Goal: Task Accomplishment & Management: Complete application form

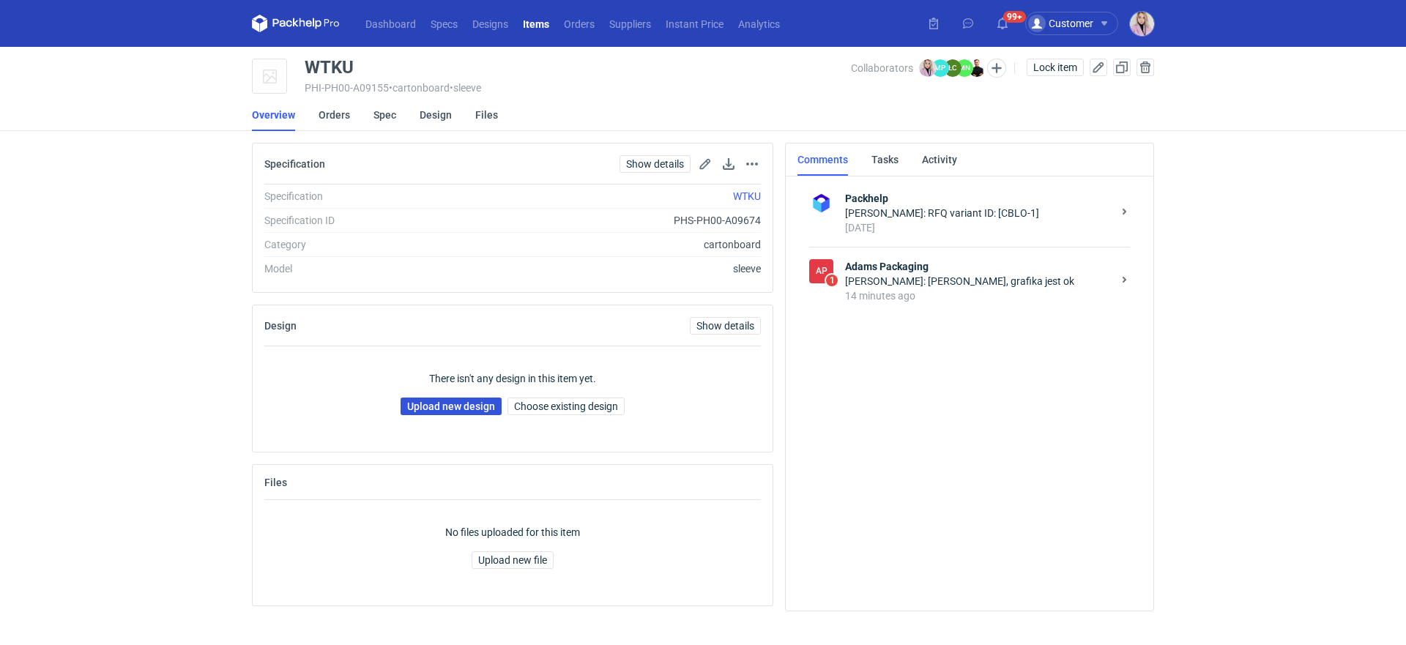
click at [455, 412] on link "Upload new design" at bounding box center [451, 407] width 101 height 18
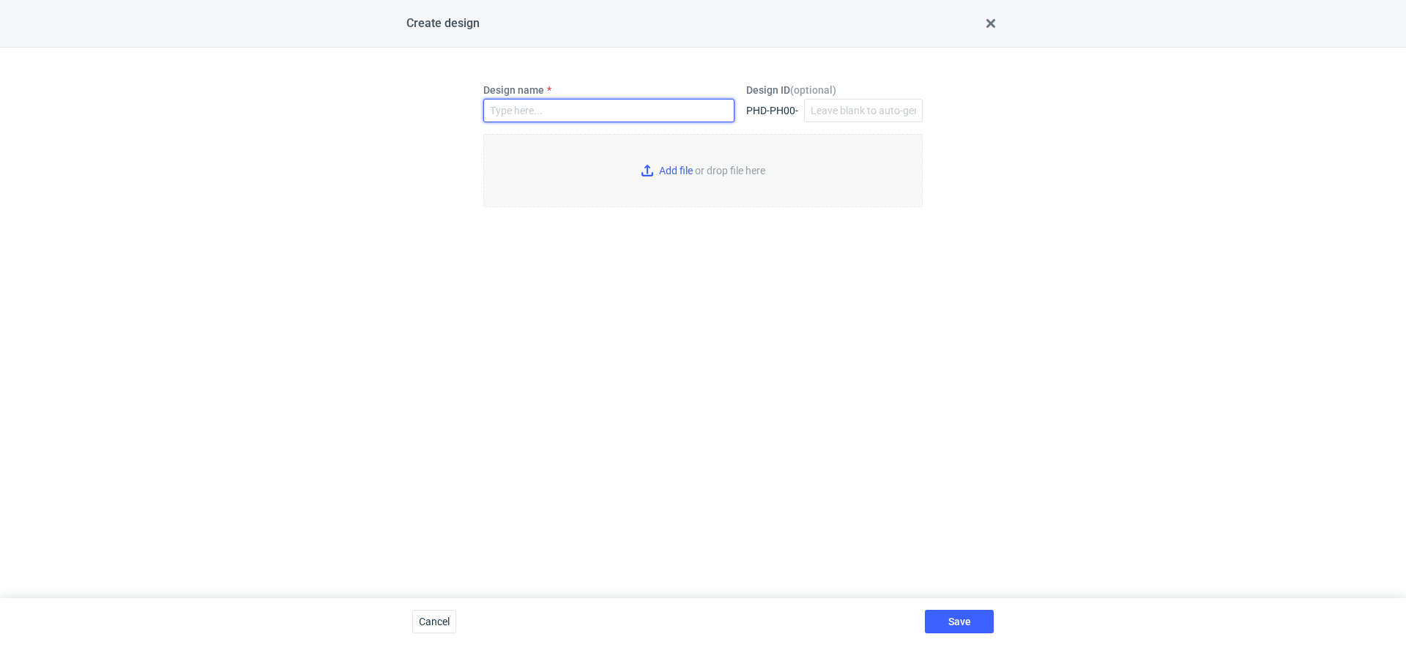
click at [540, 105] on input "Design name" at bounding box center [608, 110] width 251 height 23
paste input "WTKU"
type input "WTKU"
click at [708, 186] on input "Add file or drop file here" at bounding box center [702, 170] width 439 height 73
type input "C:\fakepath\cmg__custom__Easy120 box with inlay and sleeve__WTKU__d0__oR3186887…"
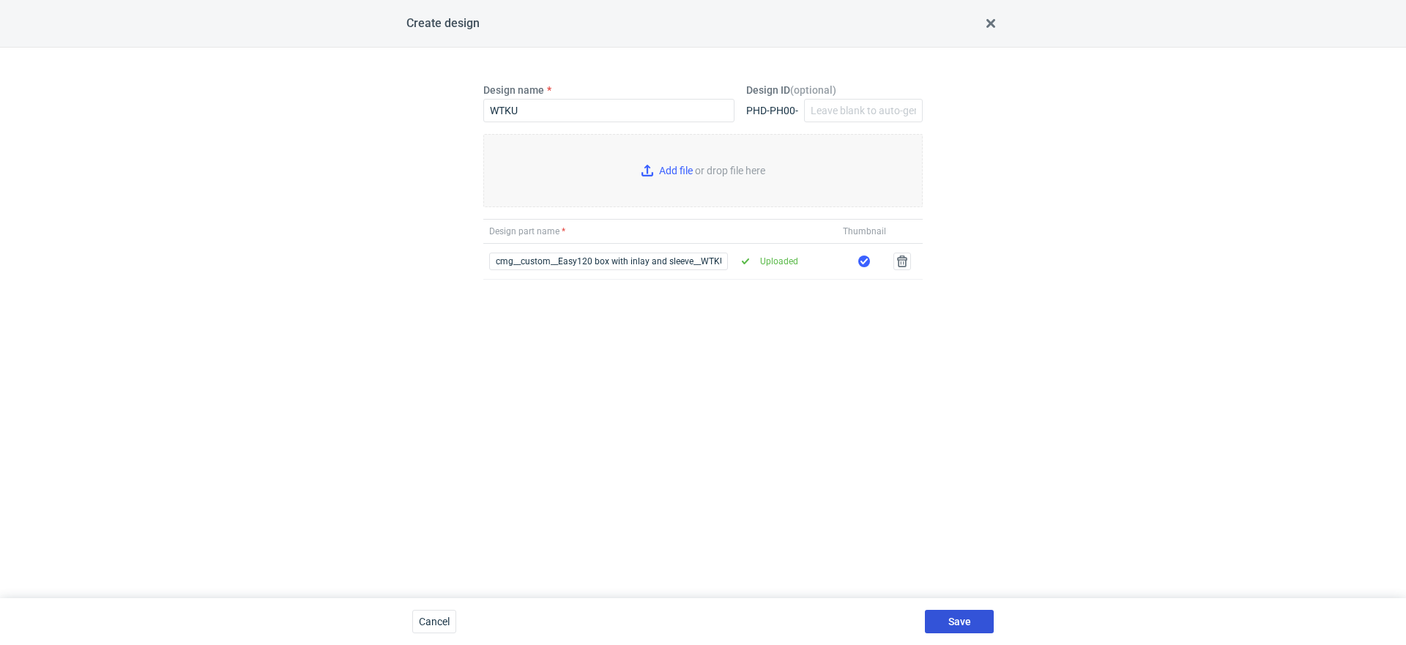
click at [953, 622] on span "Save" at bounding box center [959, 622] width 23 height 10
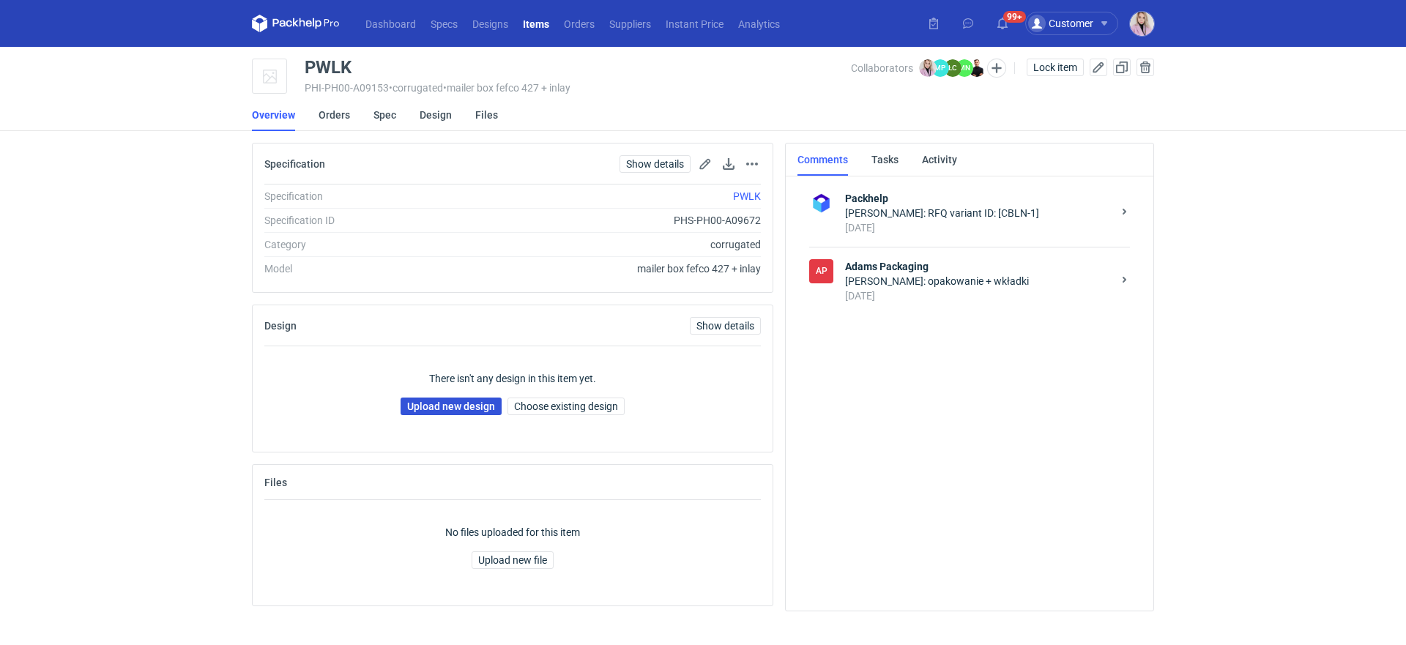
click at [442, 406] on link "Upload new design" at bounding box center [451, 407] width 101 height 18
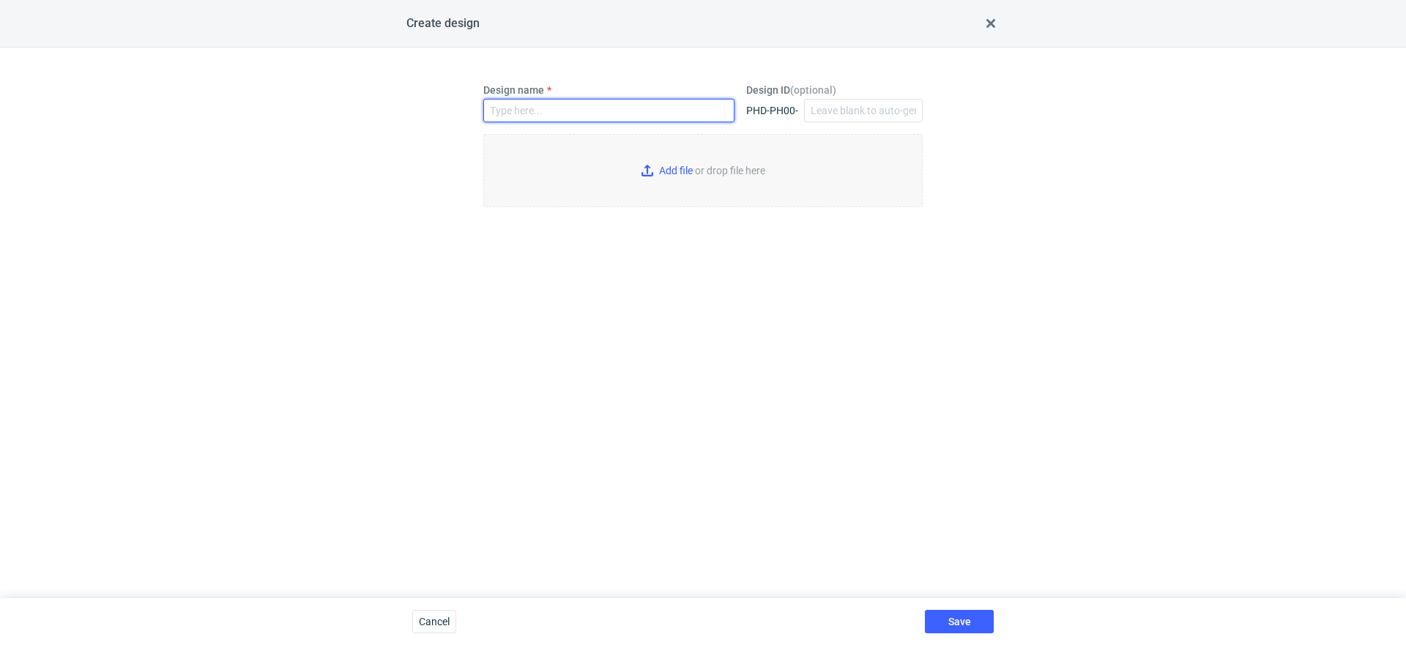
click at [521, 111] on input "Design name" at bounding box center [608, 110] width 251 height 23
paste input "PWLK"
type input "PWLK"
click at [657, 182] on input "Add file or drop file here" at bounding box center [702, 170] width 439 height 73
type input "C:\fakepath\custom__custom__Easy120 box with inlay and sleeve__PWLK__d0__oR3186…"
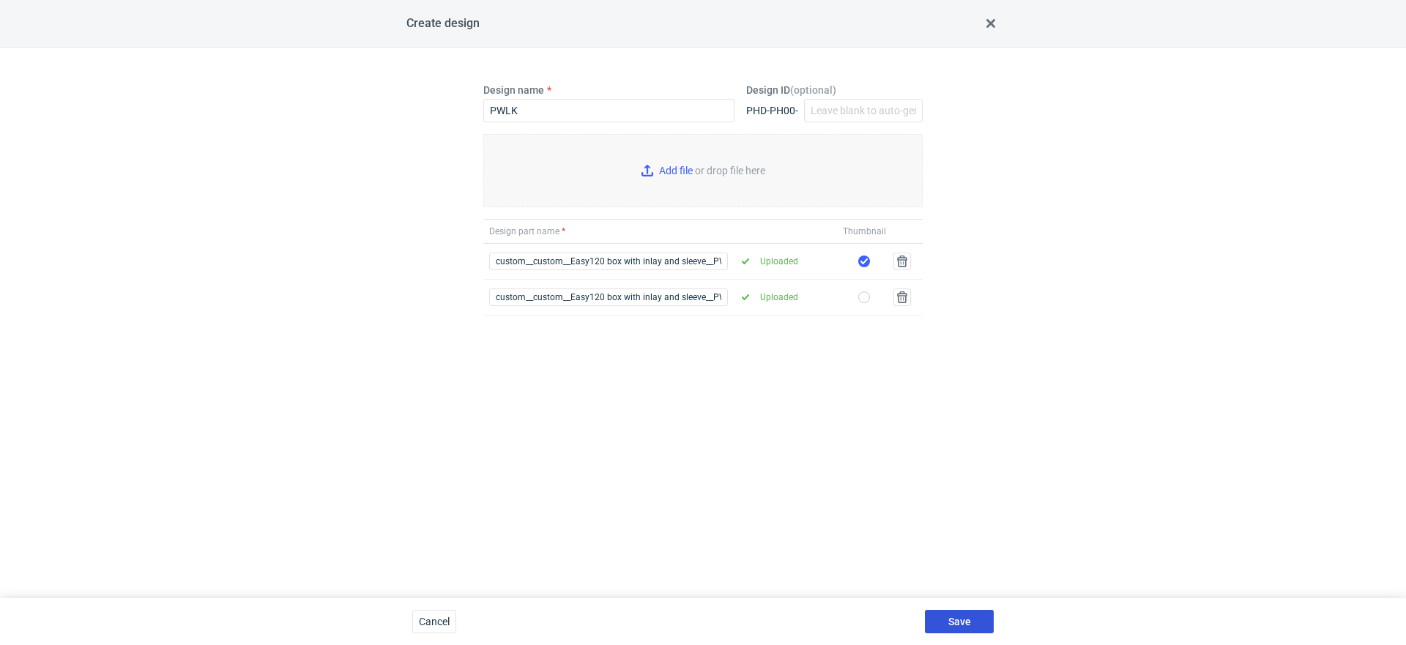
click at [943, 621] on button "Save" at bounding box center [959, 621] width 69 height 23
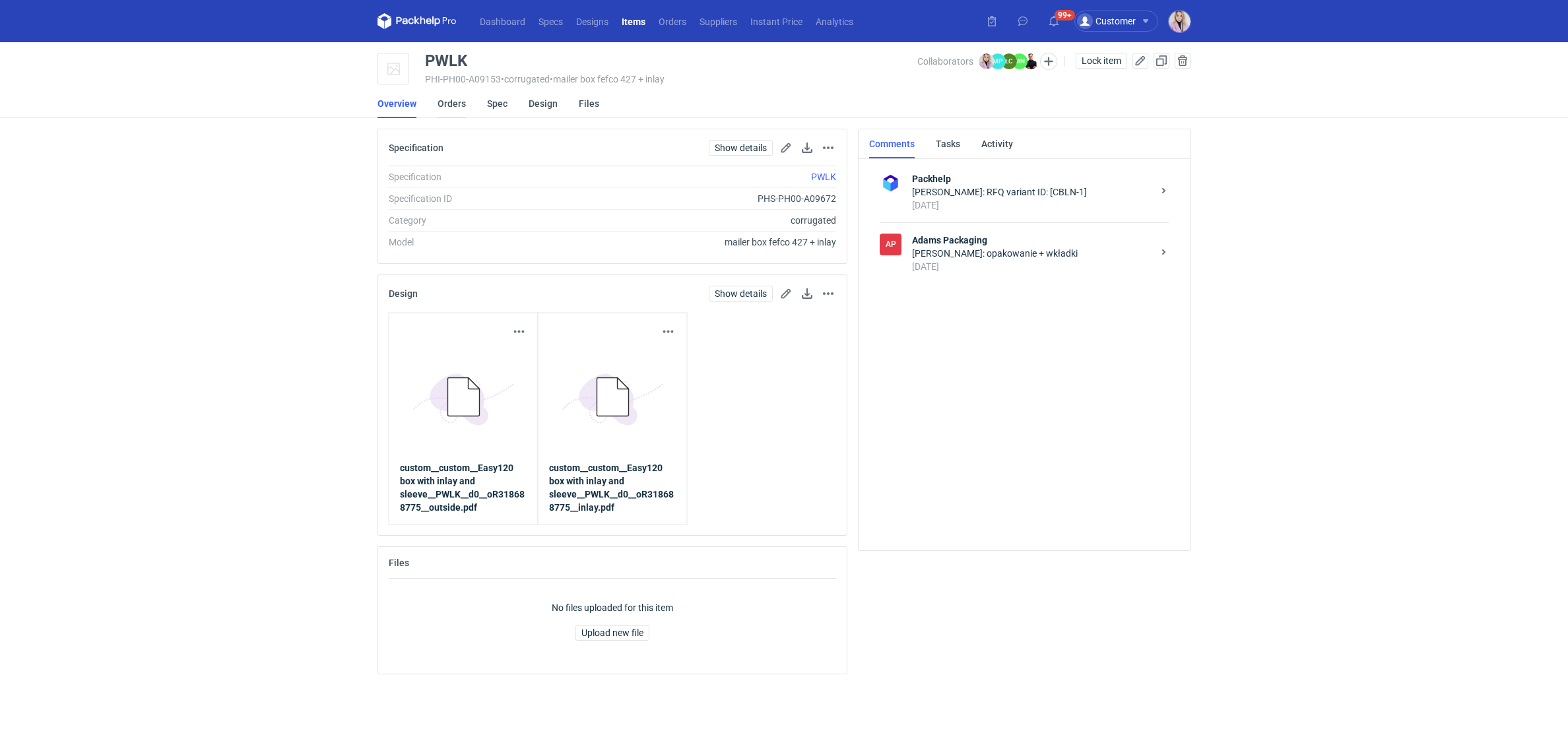
click at [452, 110] on link "Orders" at bounding box center [451, 104] width 28 height 29
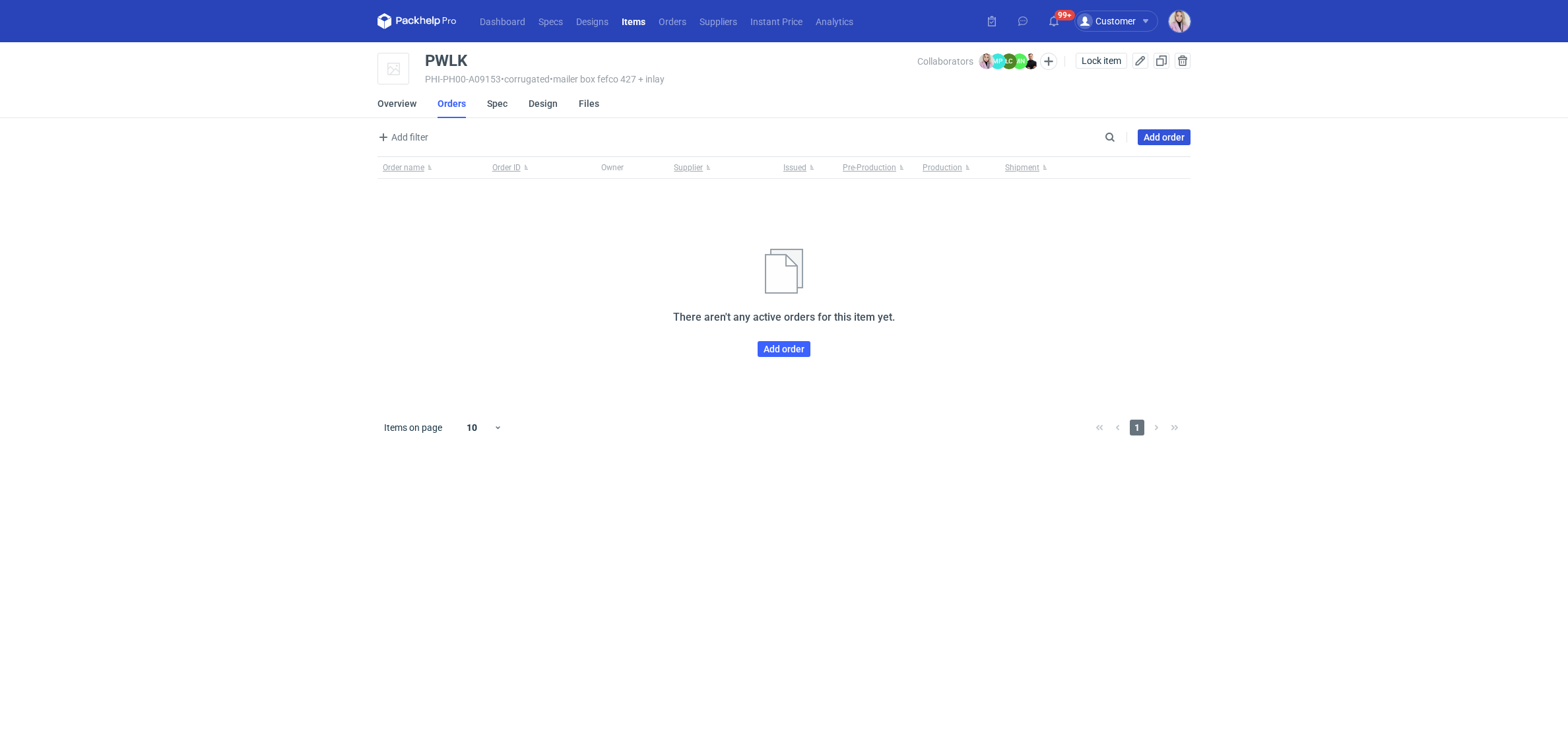
click at [1150, 141] on link "Add order" at bounding box center [1163, 138] width 53 height 16
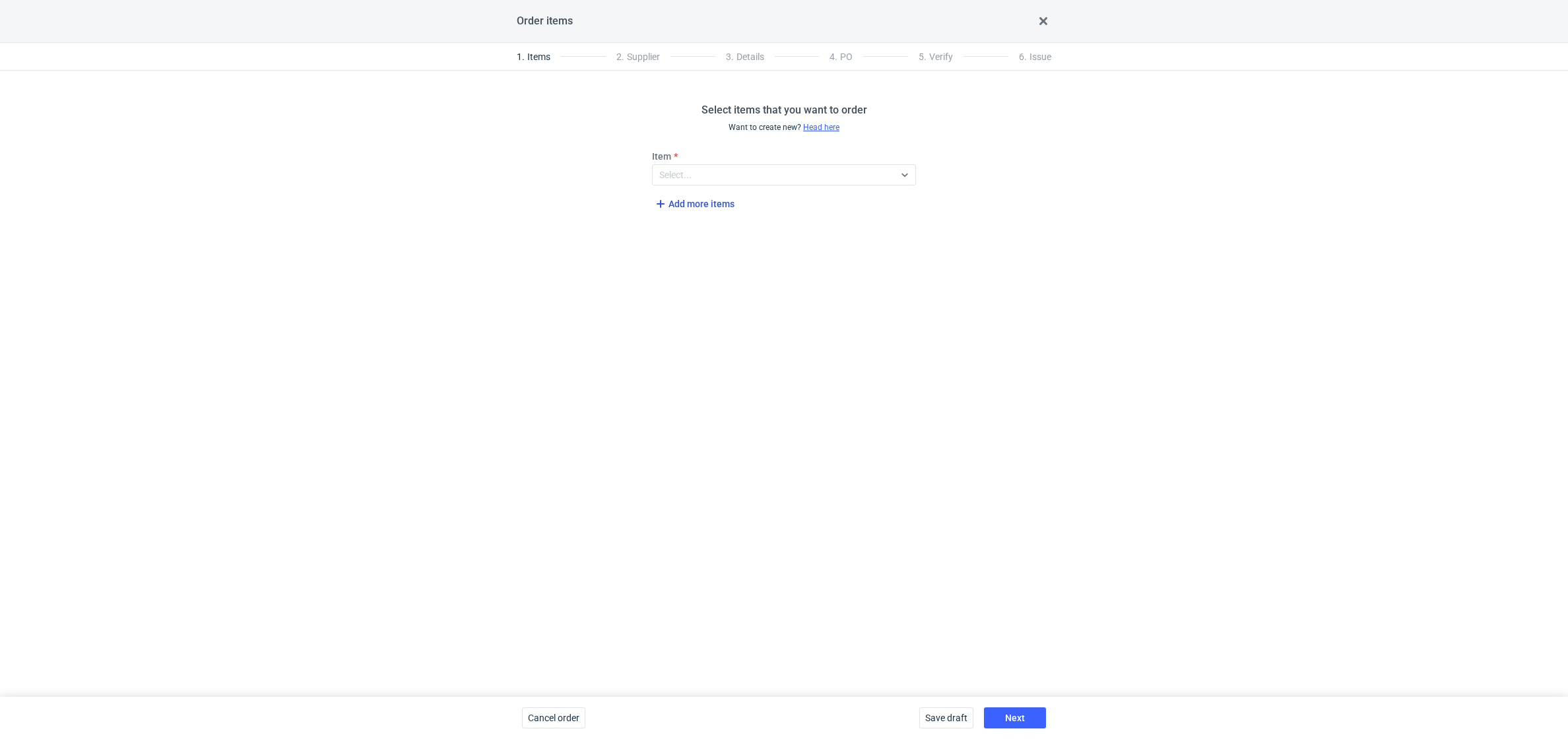
click at [699, 211] on span "Add more items" at bounding box center [693, 204] width 82 height 16
click at [697, 179] on div "Select..." at bounding box center [773, 175] width 242 height 19
type input "pwlk"
click at [700, 208] on em "(PHI-PH00-A09153)" at bounding box center [729, 205] width 83 height 11
click at [681, 222] on div "Select..." at bounding box center [676, 221] width 32 height 14
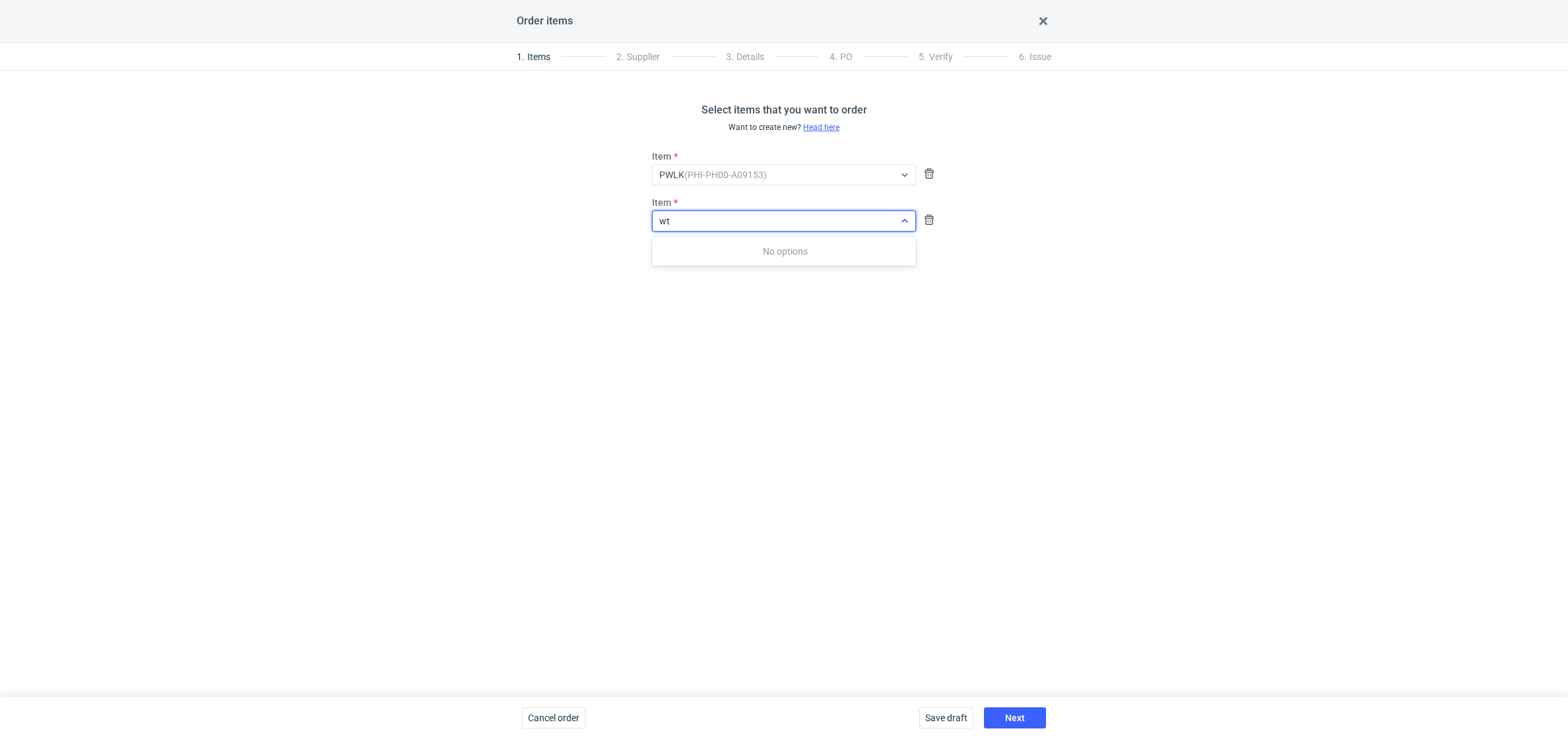
type input "wtk"
click at [714, 255] on em "(PHI-PH00-A09155)" at bounding box center [730, 251] width 83 height 11
click at [811, 412] on div "Select items that you want to order Want to create new? Head here Item PWLK (PH…" at bounding box center [784, 383] width 1568 height 626
click at [1012, 580] on button "Next" at bounding box center [1015, 717] width 62 height 21
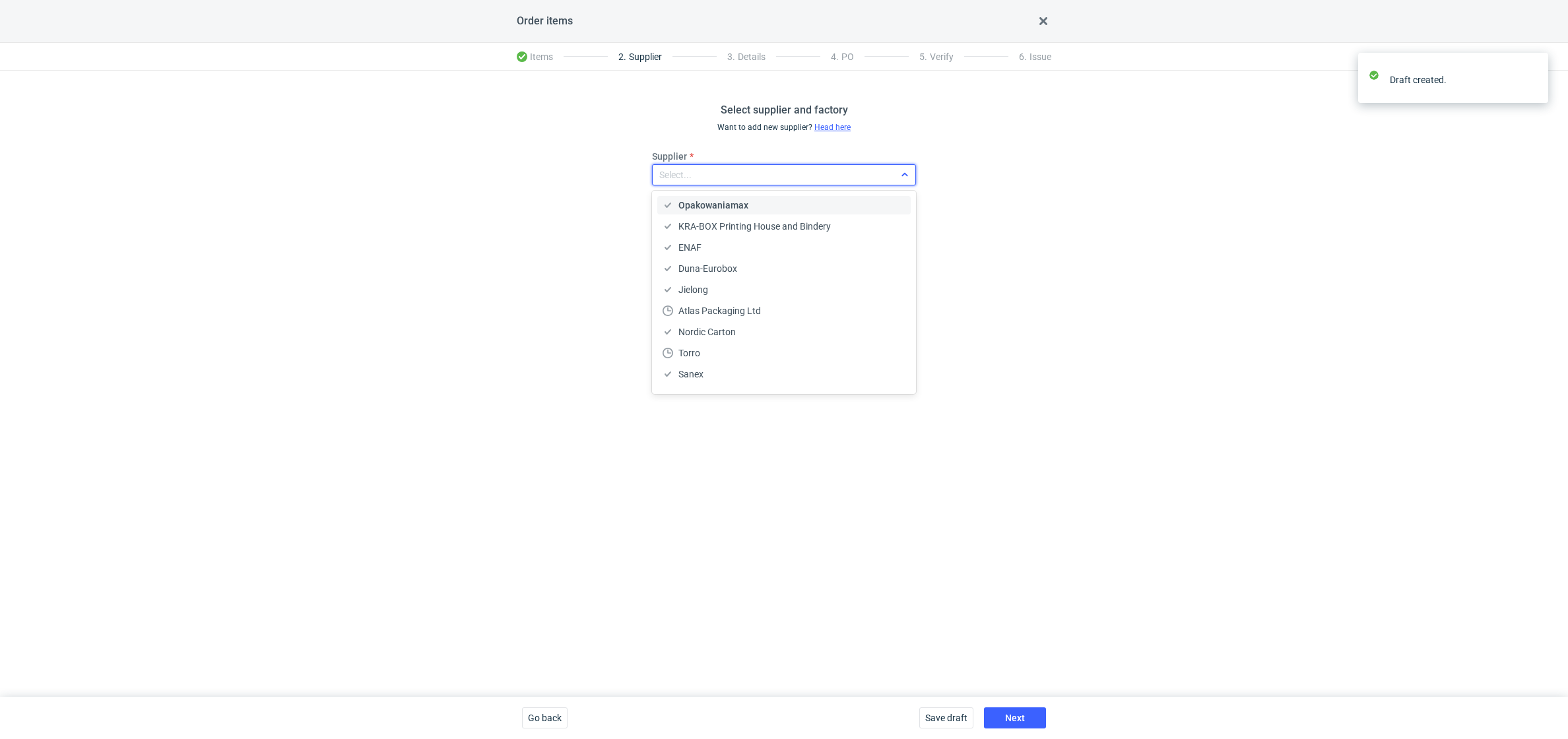
click at [731, 181] on div "Select..." at bounding box center [773, 175] width 242 height 19
type input "adams"
click at [763, 211] on div "Adams Packaging" at bounding box center [783, 205] width 242 height 14
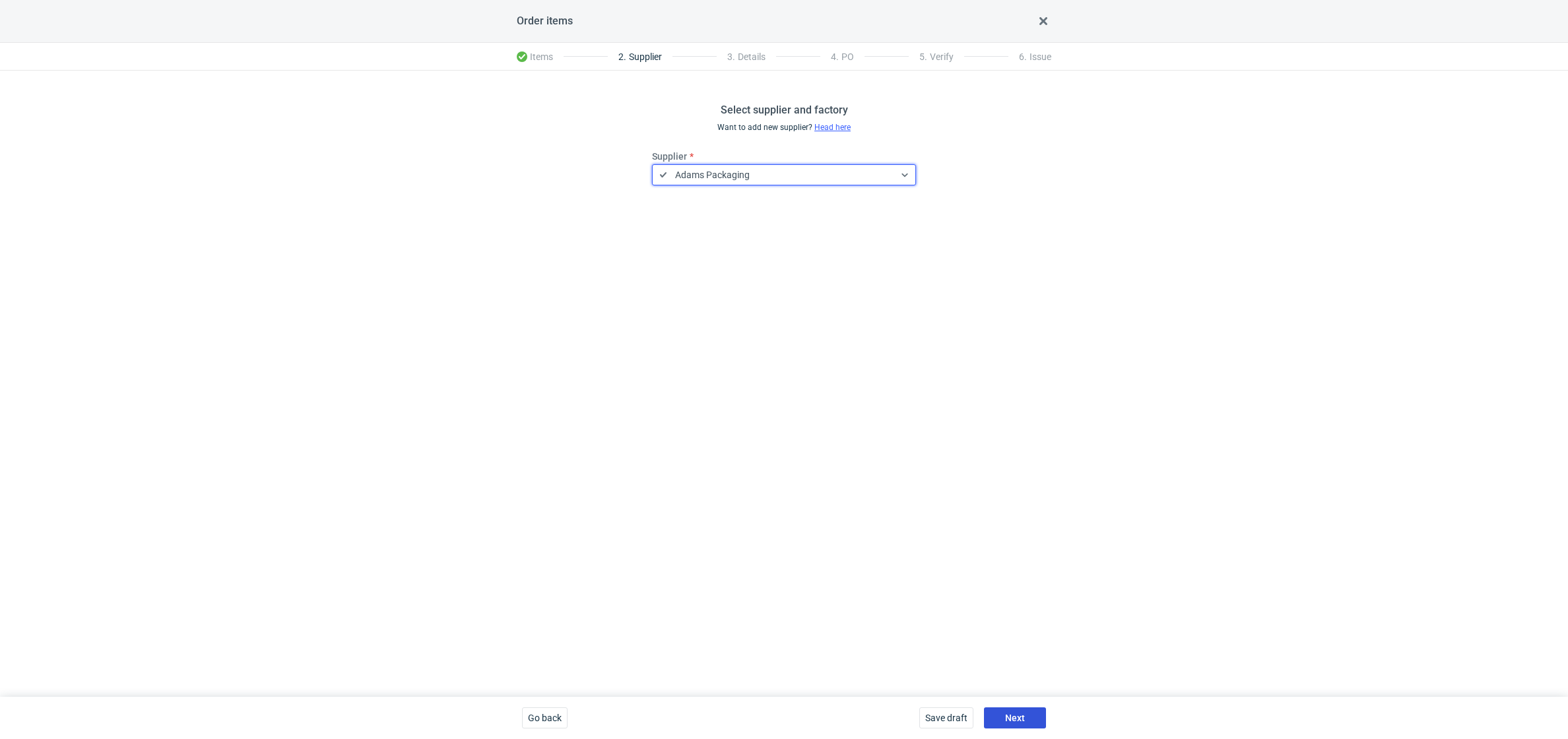
click at [1011, 580] on button "Next" at bounding box center [1015, 717] width 62 height 21
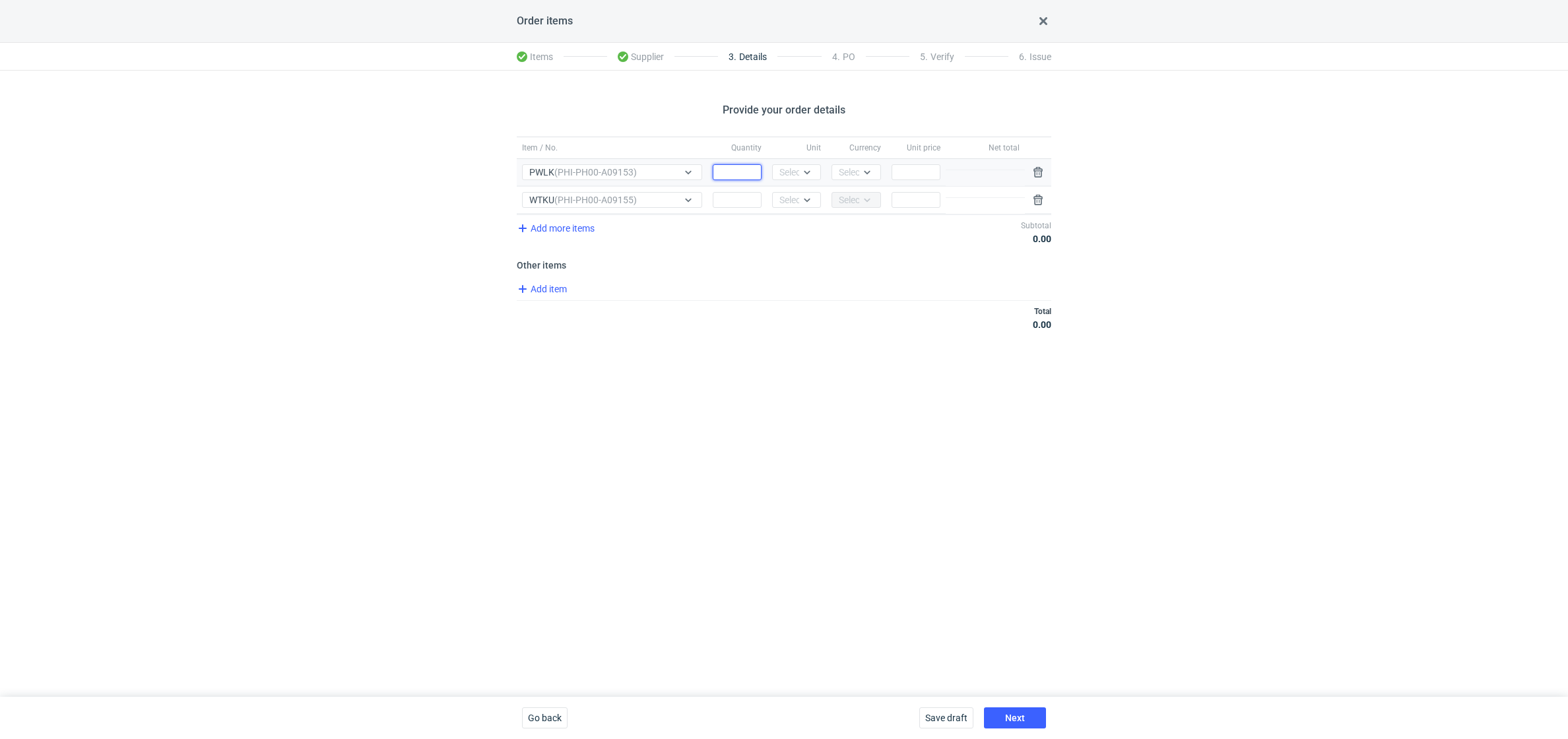
click at [738, 171] on input "Quantity" at bounding box center [737, 172] width 49 height 16
type input "1000"
click at [739, 192] on input "Quantity" at bounding box center [737, 200] width 49 height 16
type input "1000"
click at [795, 161] on div "Unit Select..." at bounding box center [797, 172] width 59 height 27
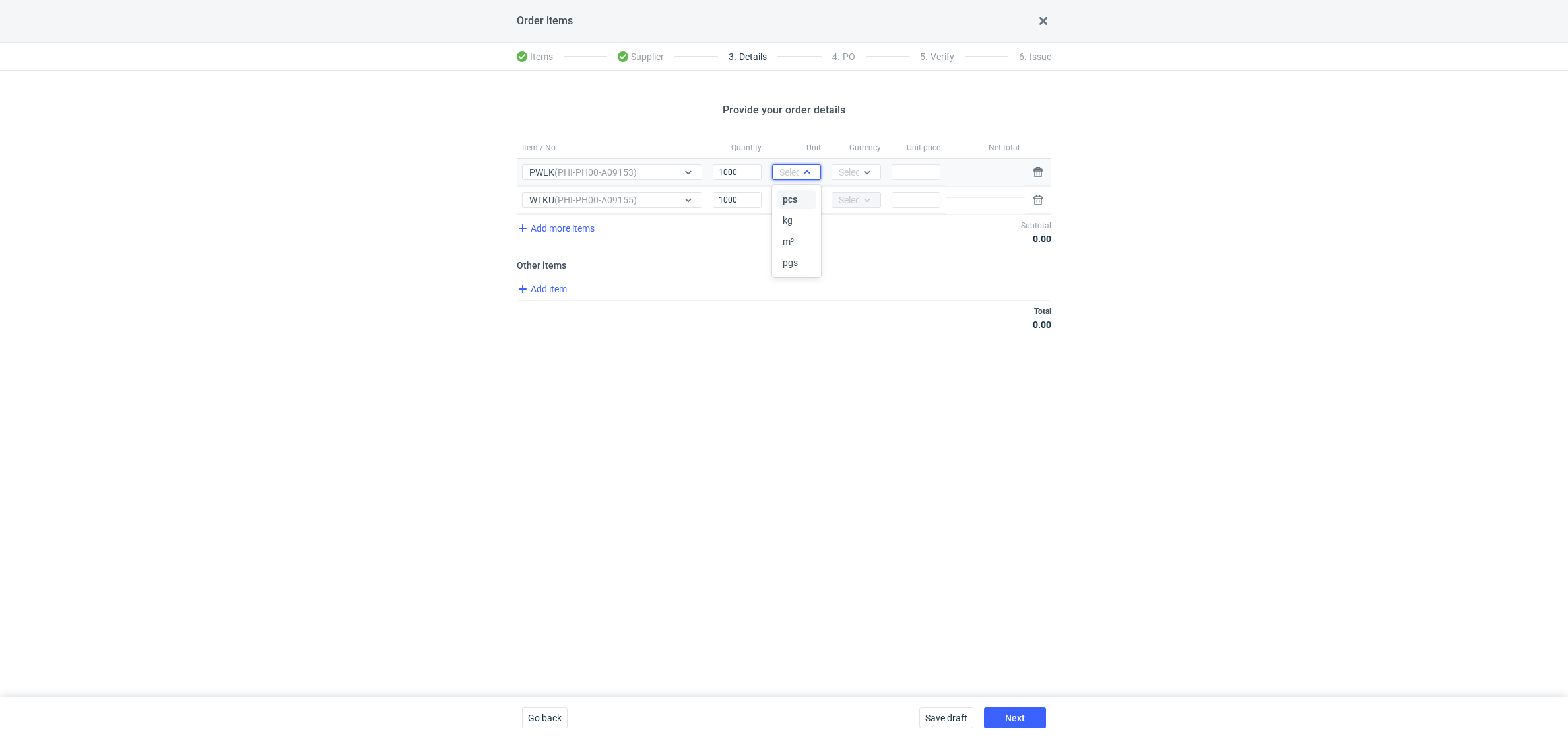
click at [796, 178] on div "Select..." at bounding box center [797, 172] width 49 height 16
click at [797, 194] on span "pcs" at bounding box center [790, 199] width 14 height 14
click at [797, 194] on div "Select..." at bounding box center [796, 200] width 32 height 14
click at [797, 214] on div "pcs kg m³ pgs" at bounding box center [797, 258] width 49 height 93
click at [797, 221] on span "pcs" at bounding box center [790, 226] width 14 height 14
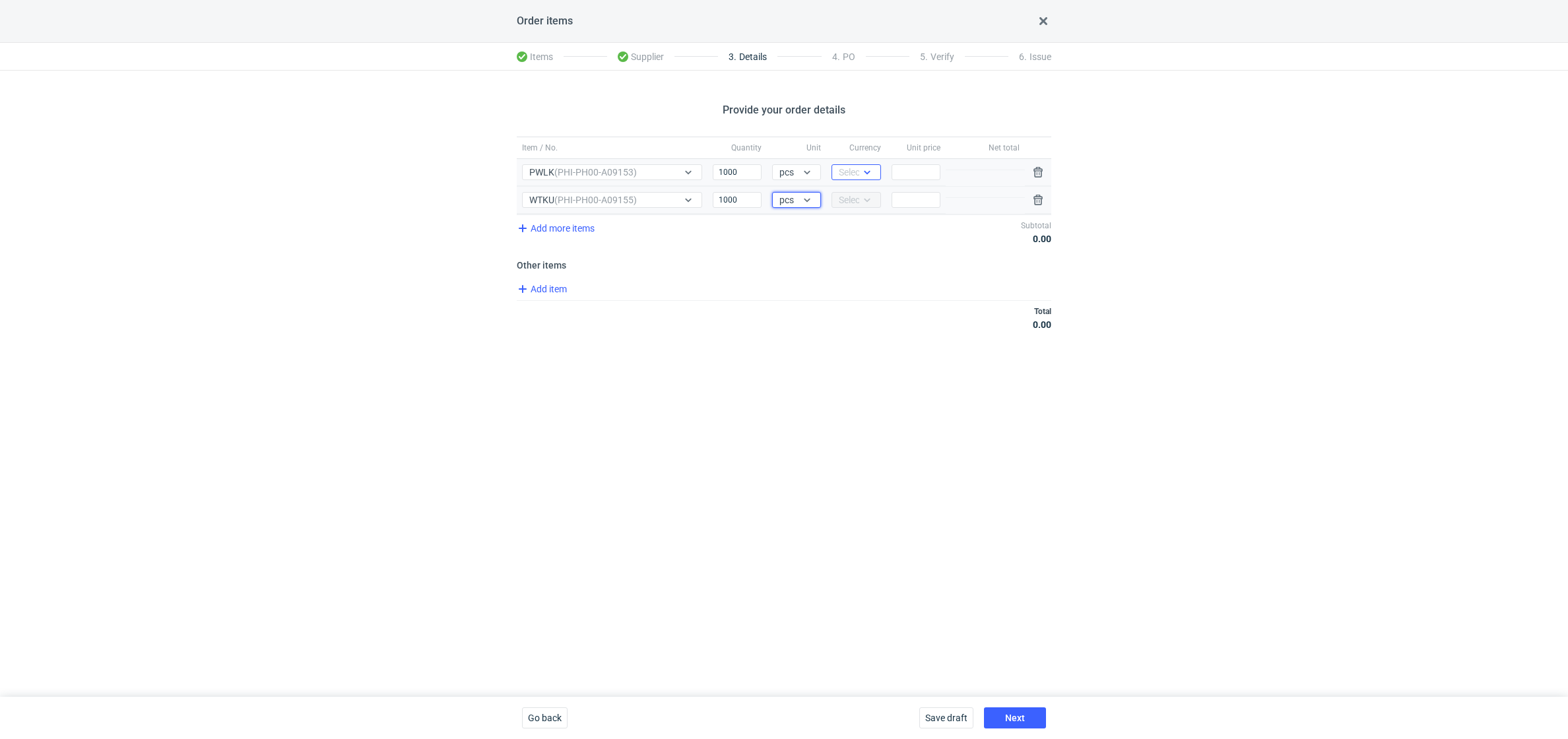
click at [849, 167] on div "Select..." at bounding box center [855, 172] width 32 height 14
click at [850, 198] on span "PLN" at bounding box center [851, 199] width 18 height 14
click at [850, 198] on div "Select..." at bounding box center [856, 200] width 49 height 16
click at [854, 206] on div "Currency PLN" at bounding box center [856, 200] width 59 height 27
click at [817, 270] on div "Item / No. Quantity Unit Currency Unit price Net total Item / No. PWLK (PHI-PH0…" at bounding box center [783, 242] width 534 height 209
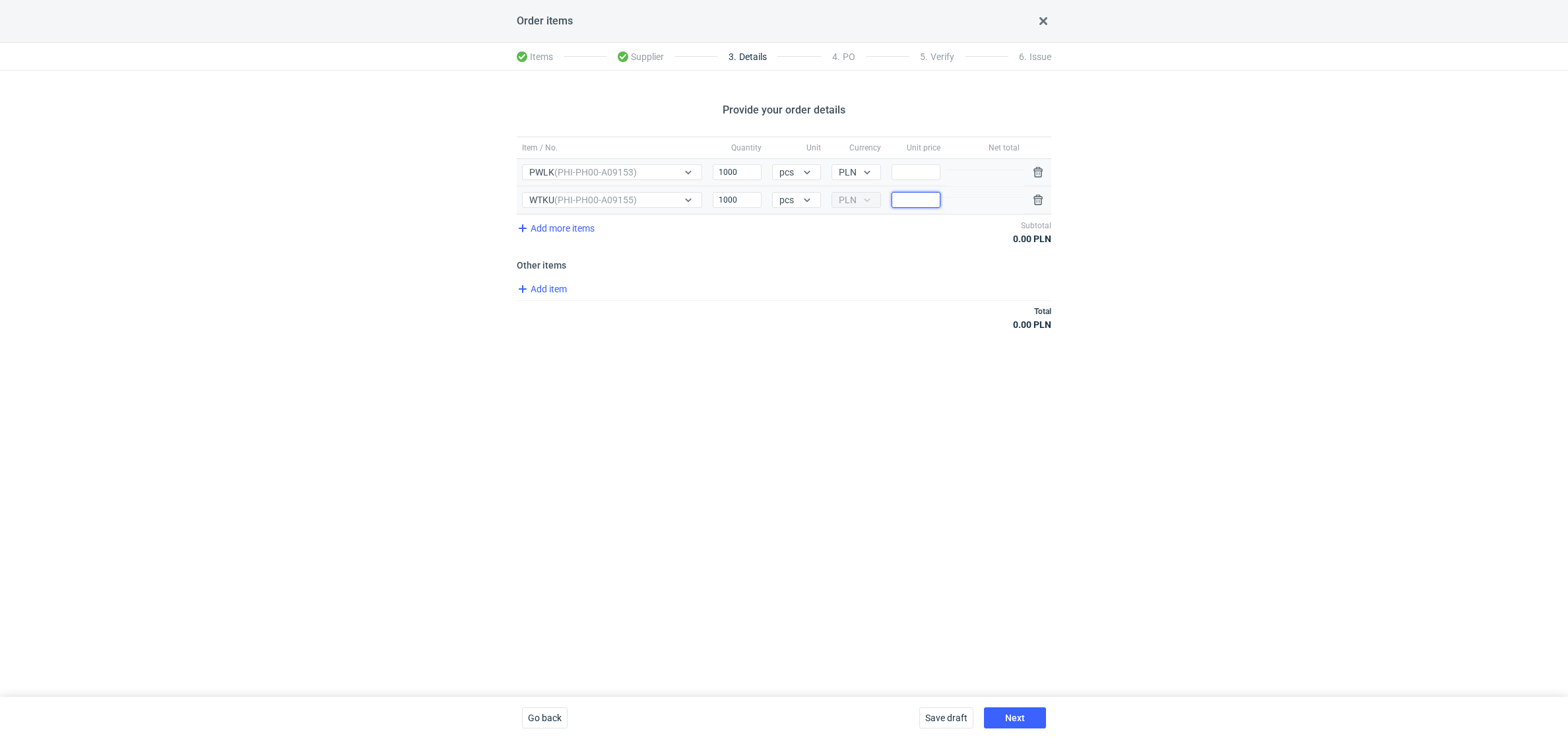
click at [918, 192] on input "Price" at bounding box center [916, 200] width 49 height 16
type input "3.16"
click at [821, 315] on div "Total 3 160.00 PLN" at bounding box center [783, 317] width 534 height 35
click at [914, 174] on input "Price" at bounding box center [916, 172] width 49 height 16
type input "10.5"
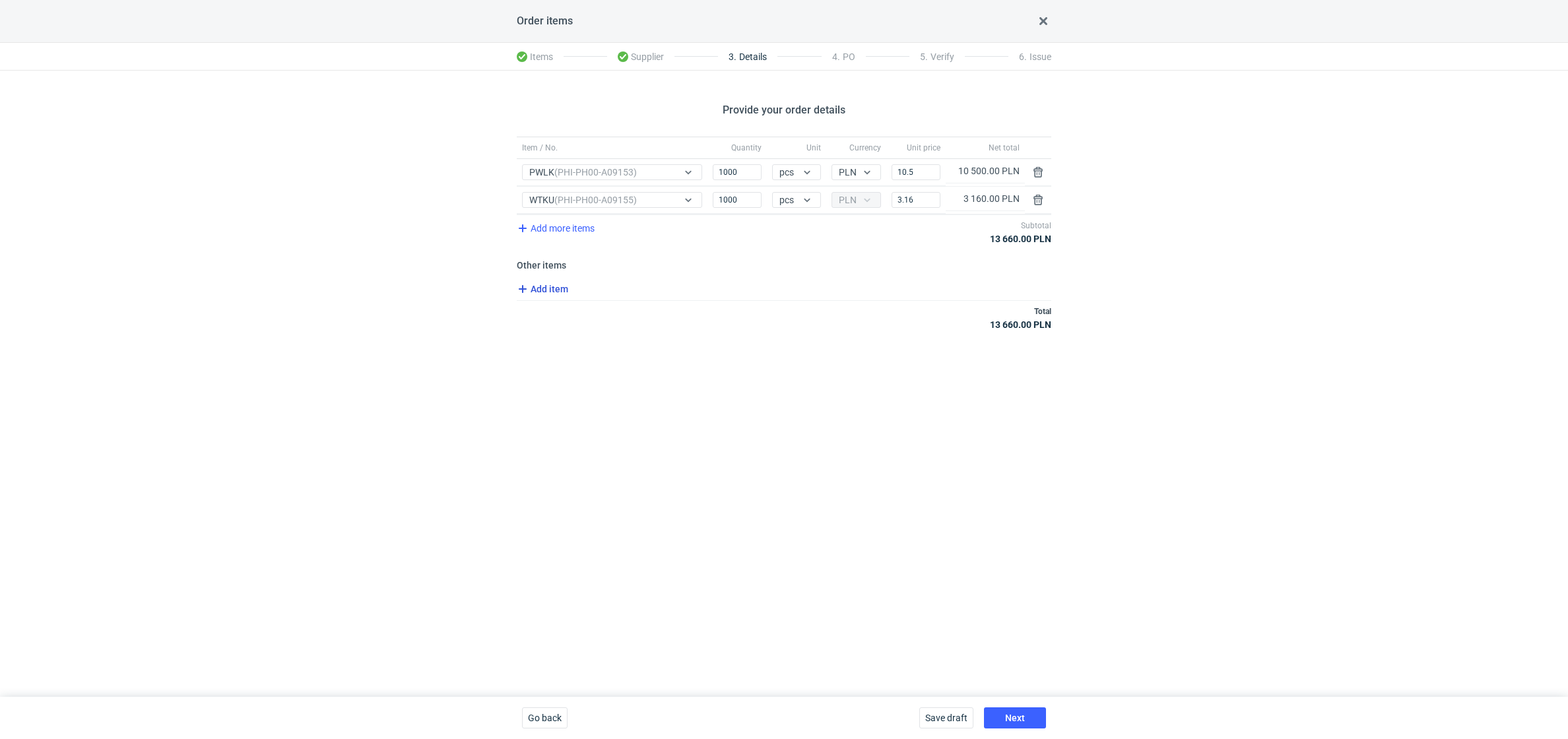
click at [541, 295] on span "Add item" at bounding box center [541, 289] width 53 height 16
click at [550, 311] on input "Item / No." at bounding box center [671, 317] width 299 height 16
type input "Wykrojnik"
click at [930, 319] on input "Price" at bounding box center [914, 317] width 53 height 16
type input "2340"
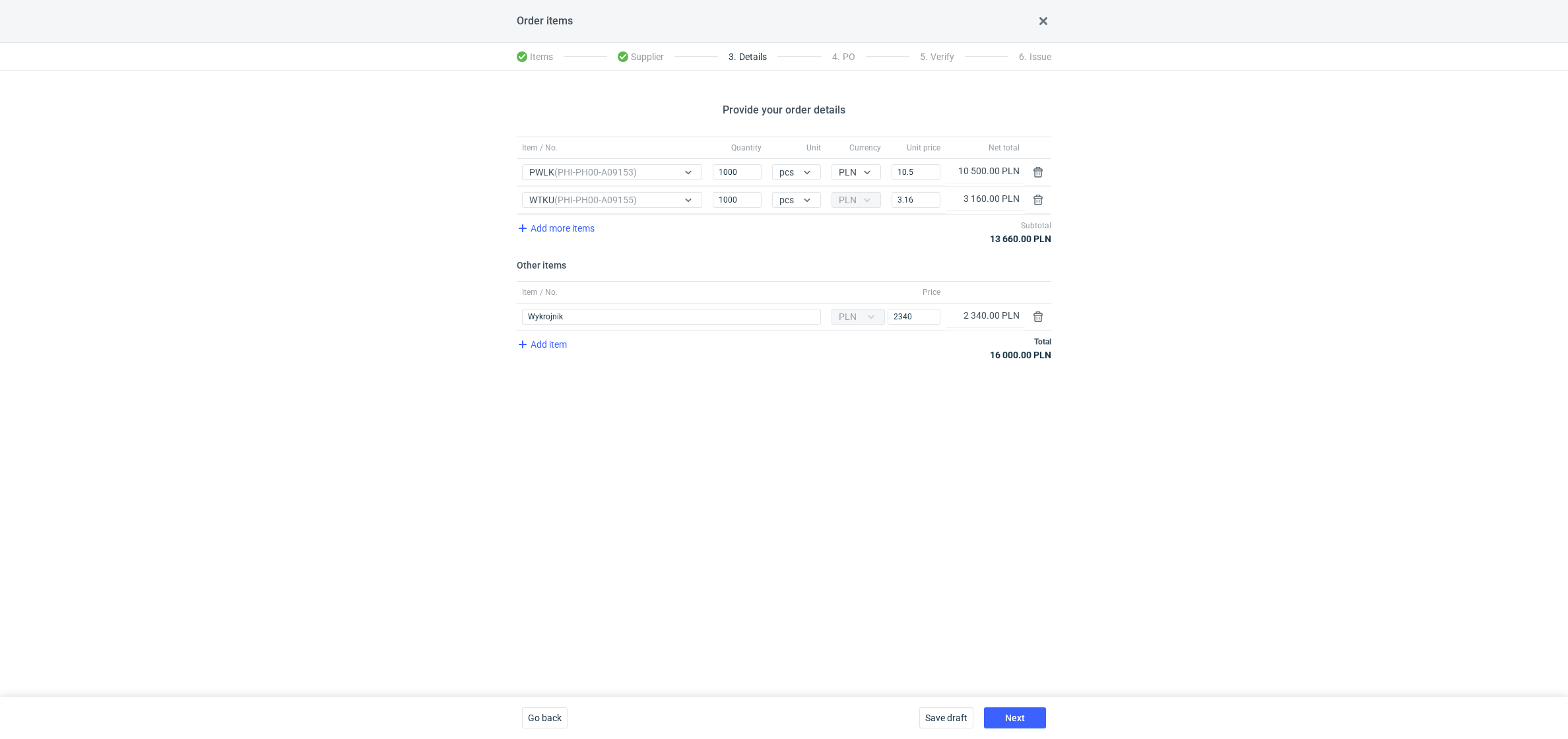
click at [879, 472] on div "Provide your order details Item / No. Quantity Unit Currency Unit price Net tot…" at bounding box center [784, 383] width 1568 height 626
click at [1022, 580] on div "Save draft Next" at bounding box center [982, 717] width 137 height 42
click at [1022, 580] on span "Next" at bounding box center [1015, 718] width 20 height 9
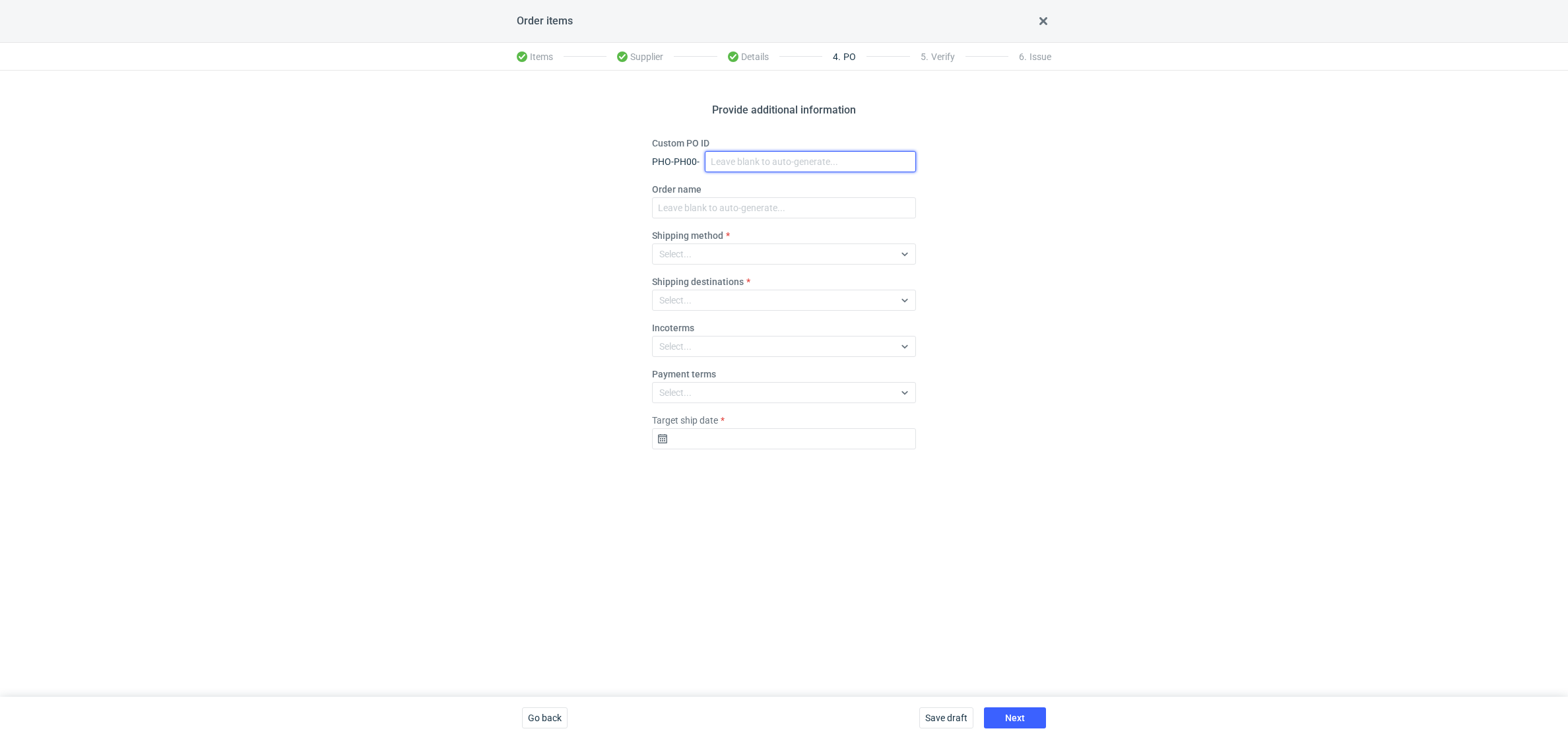
click at [749, 168] on input "Custom PO ID" at bounding box center [810, 161] width 211 height 21
paste input "R318688775_PWLK, WTKU"
type input "R318688775_PWLK, WTKU"
click at [722, 211] on input "Order name" at bounding box center [784, 207] width 264 height 21
paste input "R318688775_PWLK, WTKU"
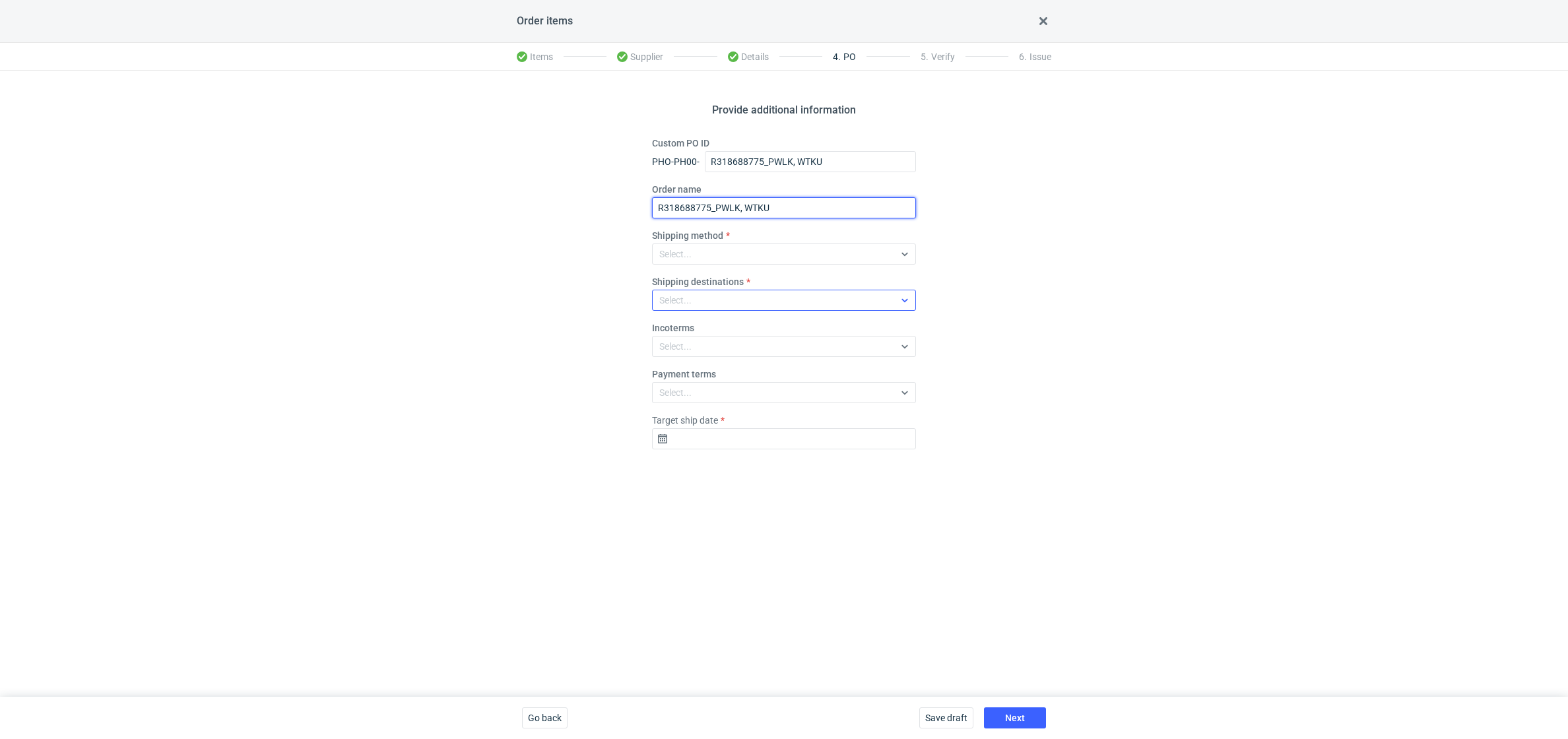
type input "R318688775_PWLK, WTKU"
click at [689, 306] on div "Select..." at bounding box center [676, 300] width 32 height 14
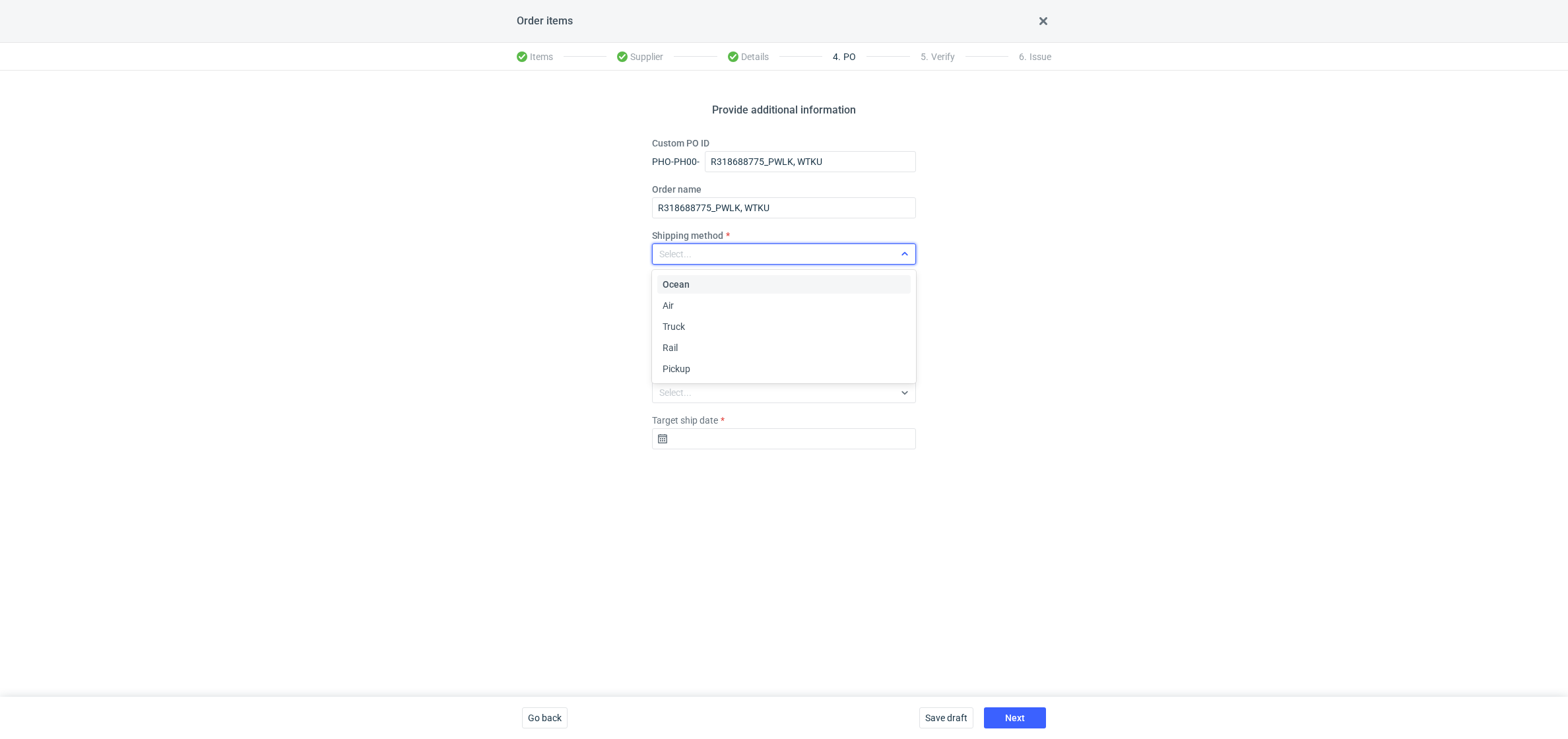
click at [681, 256] on div "Select..." at bounding box center [676, 254] width 32 height 14
click at [681, 366] on span "Pickup" at bounding box center [676, 369] width 28 height 14
click at [679, 442] on input "Target ship date" at bounding box center [784, 438] width 264 height 21
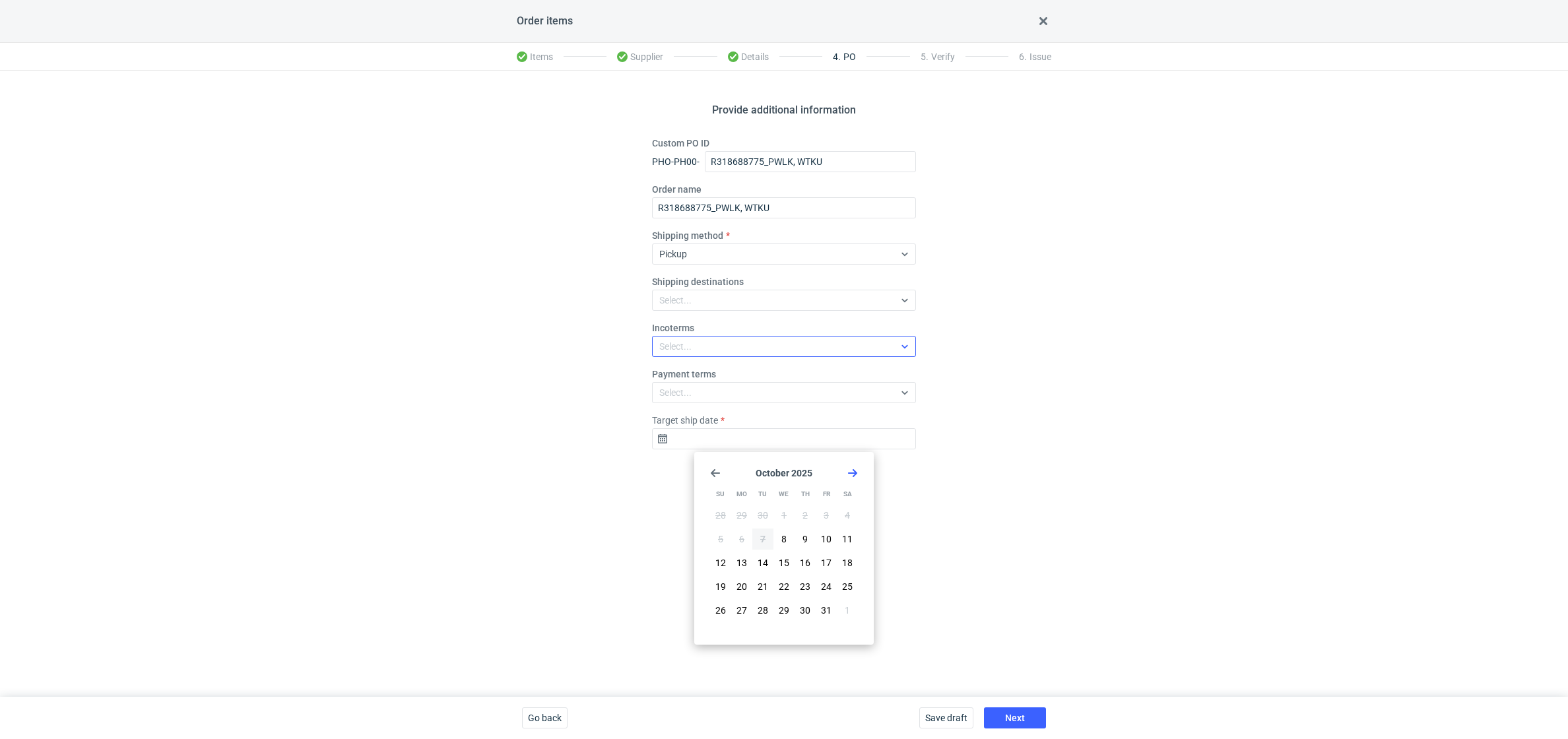
click at [683, 346] on div "Select..." at bounding box center [676, 346] width 32 height 14
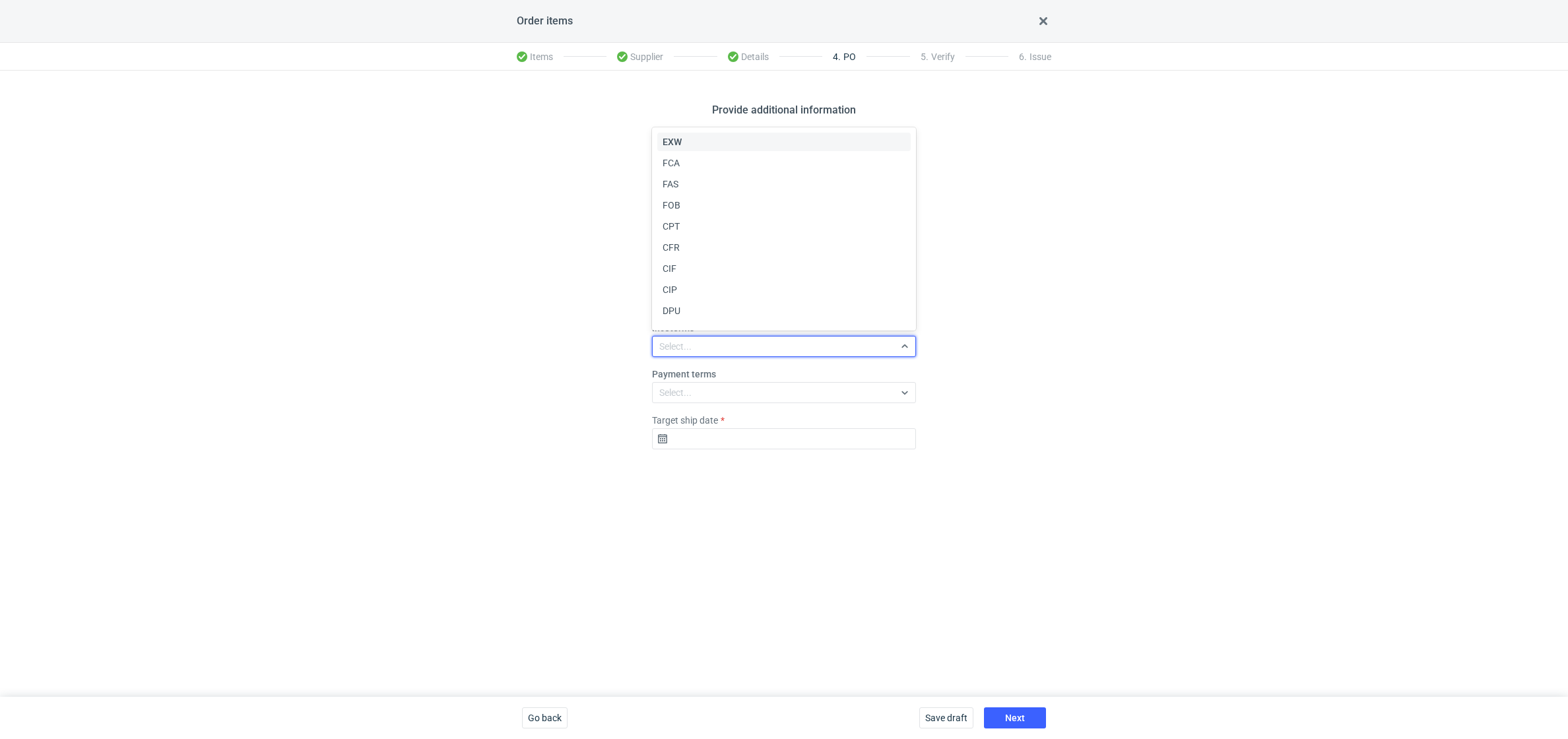
click at [688, 147] on div "EXW" at bounding box center [783, 141] width 242 height 14
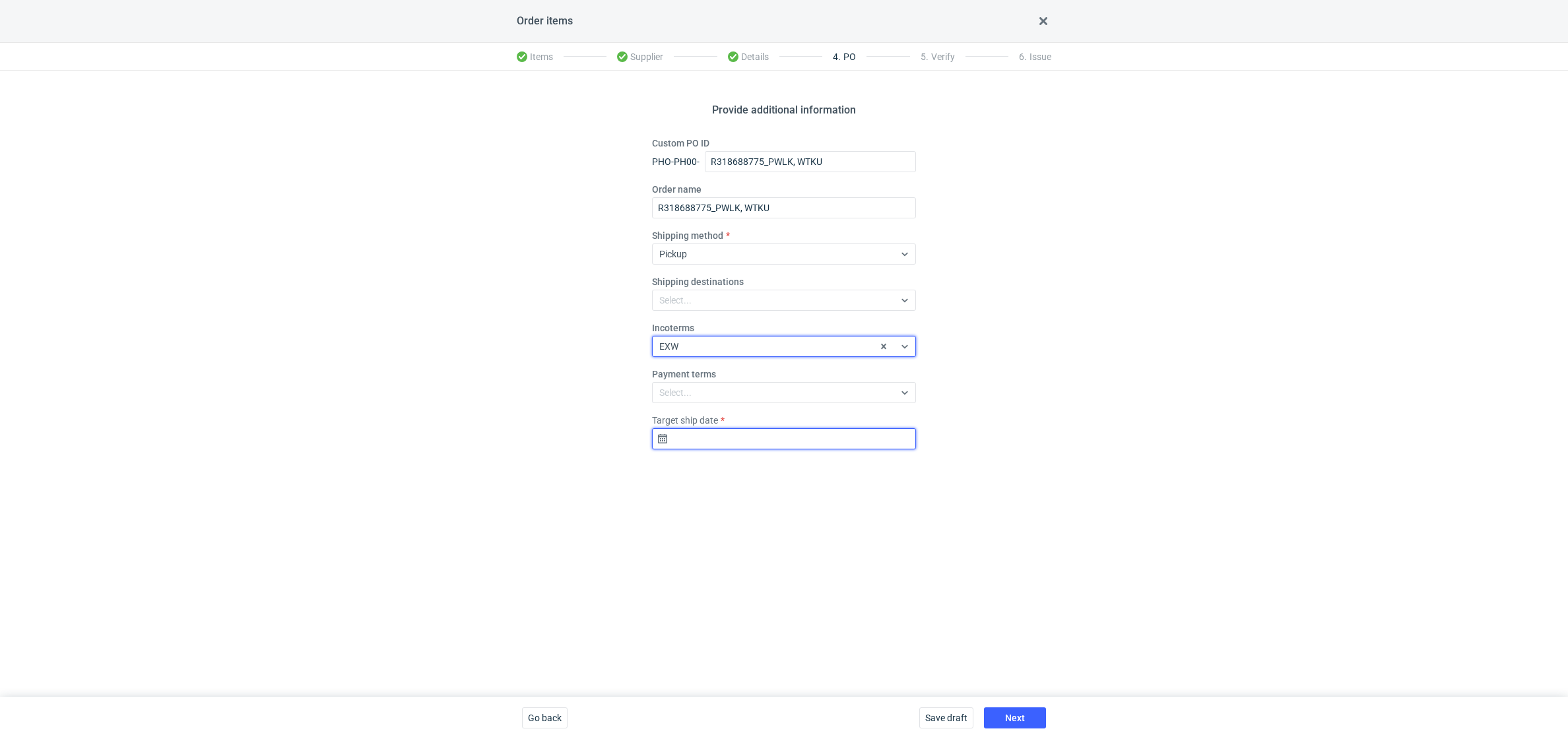
click at [681, 448] on input "Target ship date" at bounding box center [784, 438] width 264 height 21
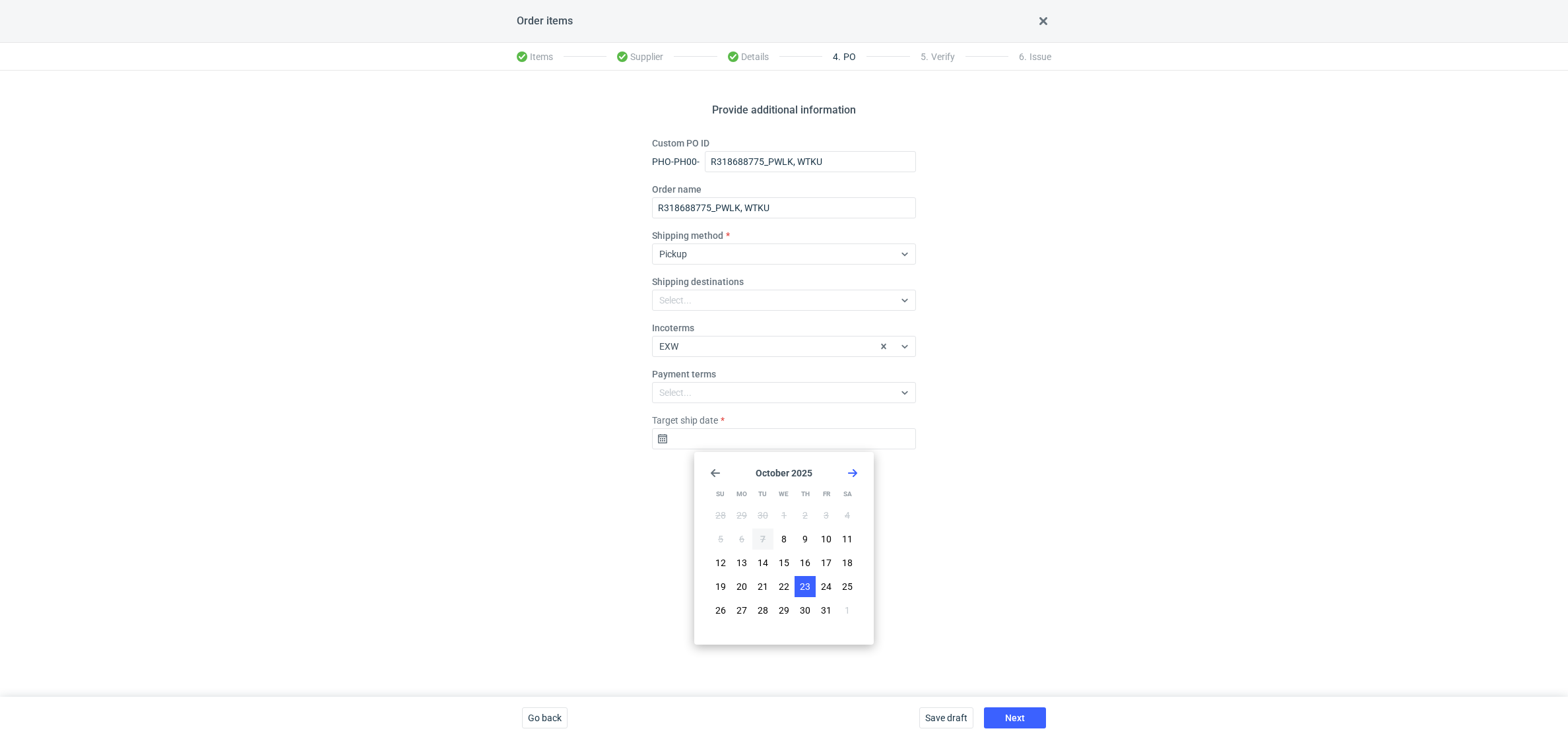
click at [805, 580] on span "23" at bounding box center [806, 587] width 11 height 14
type input "2025-10-23"
click at [998, 580] on div "Save draft Next" at bounding box center [982, 717] width 137 height 42
click at [1019, 580] on span "Next" at bounding box center [1015, 718] width 20 height 9
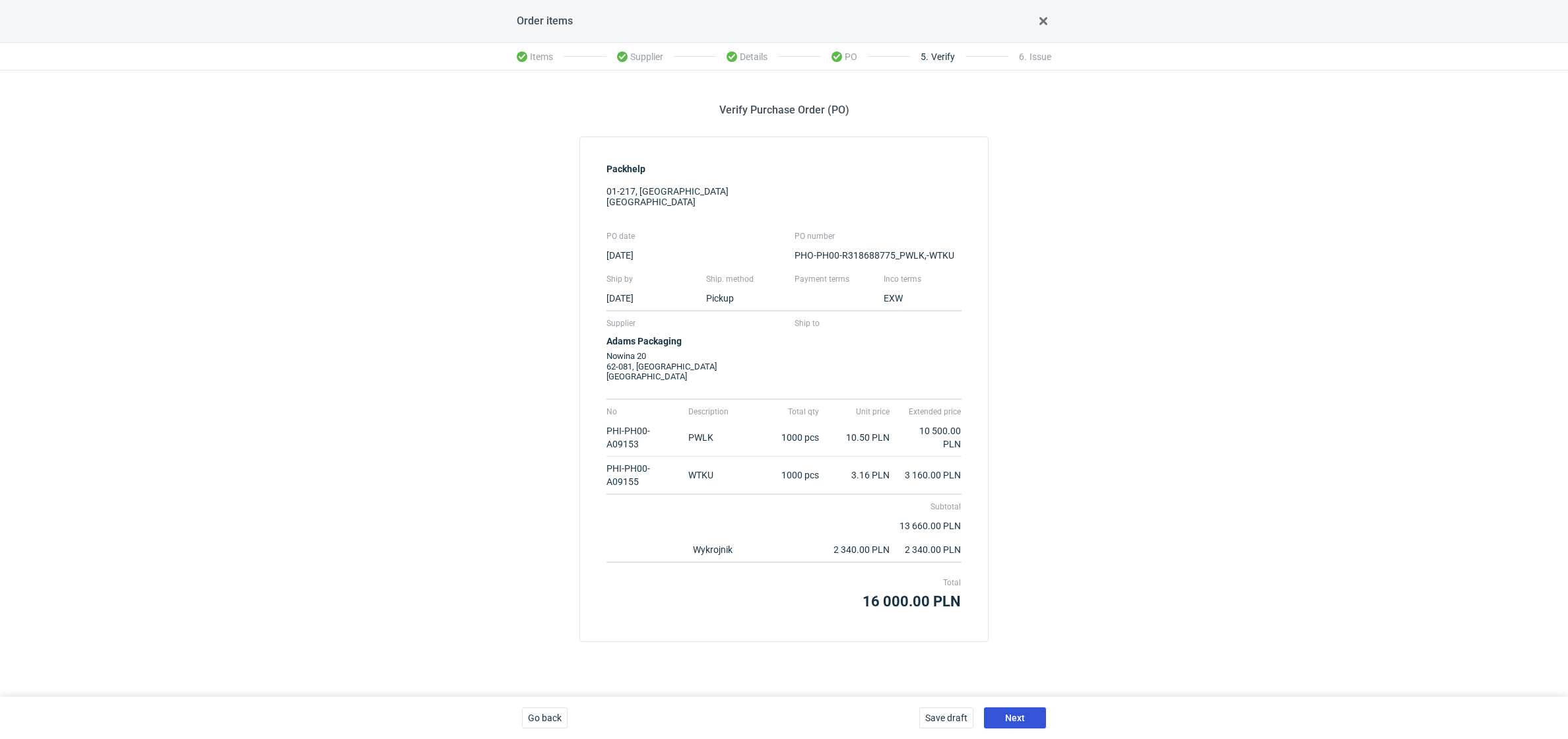
click at [1016, 580] on span "Next" at bounding box center [1015, 718] width 20 height 9
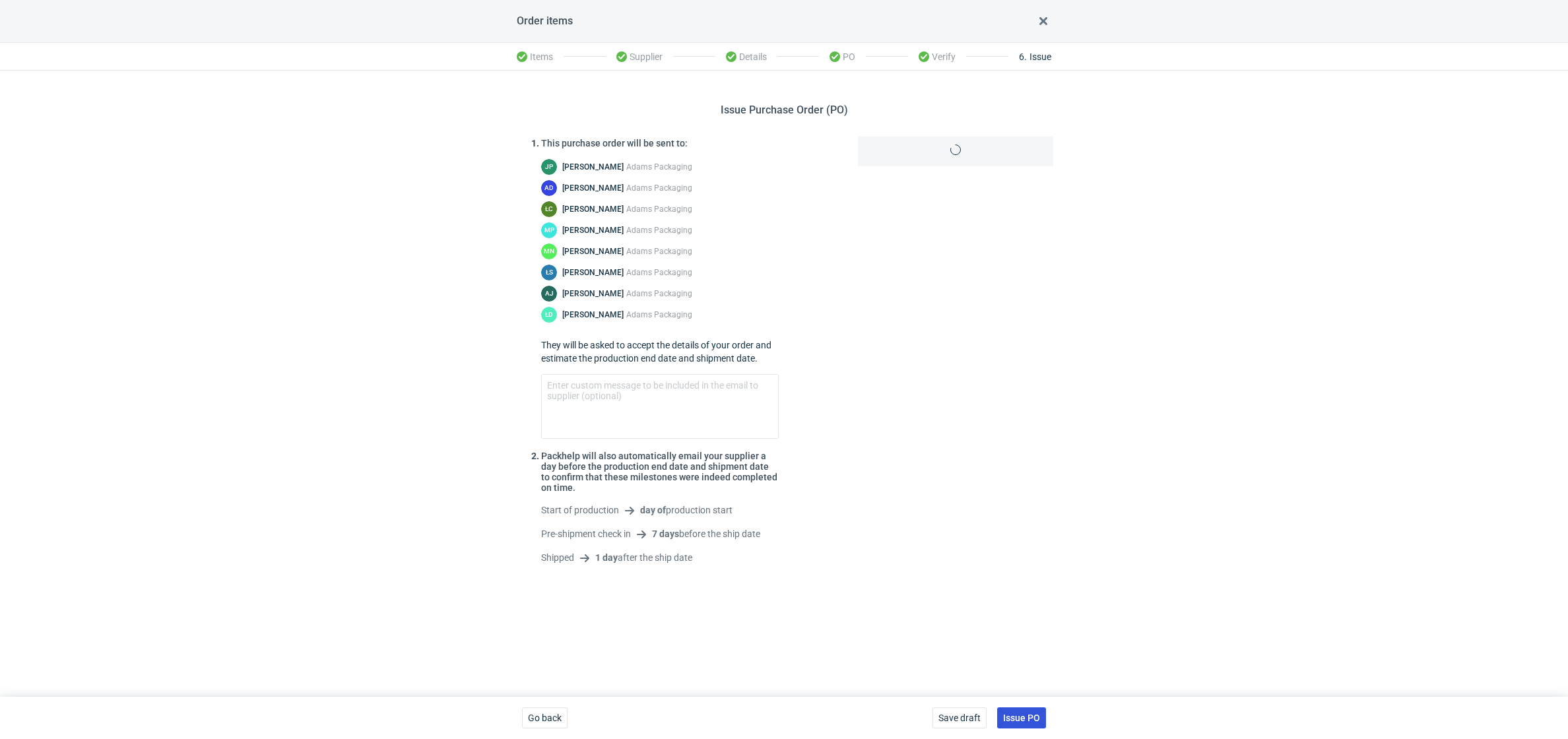
click at [1022, 580] on span "Issue PO" at bounding box center [1021, 718] width 37 height 9
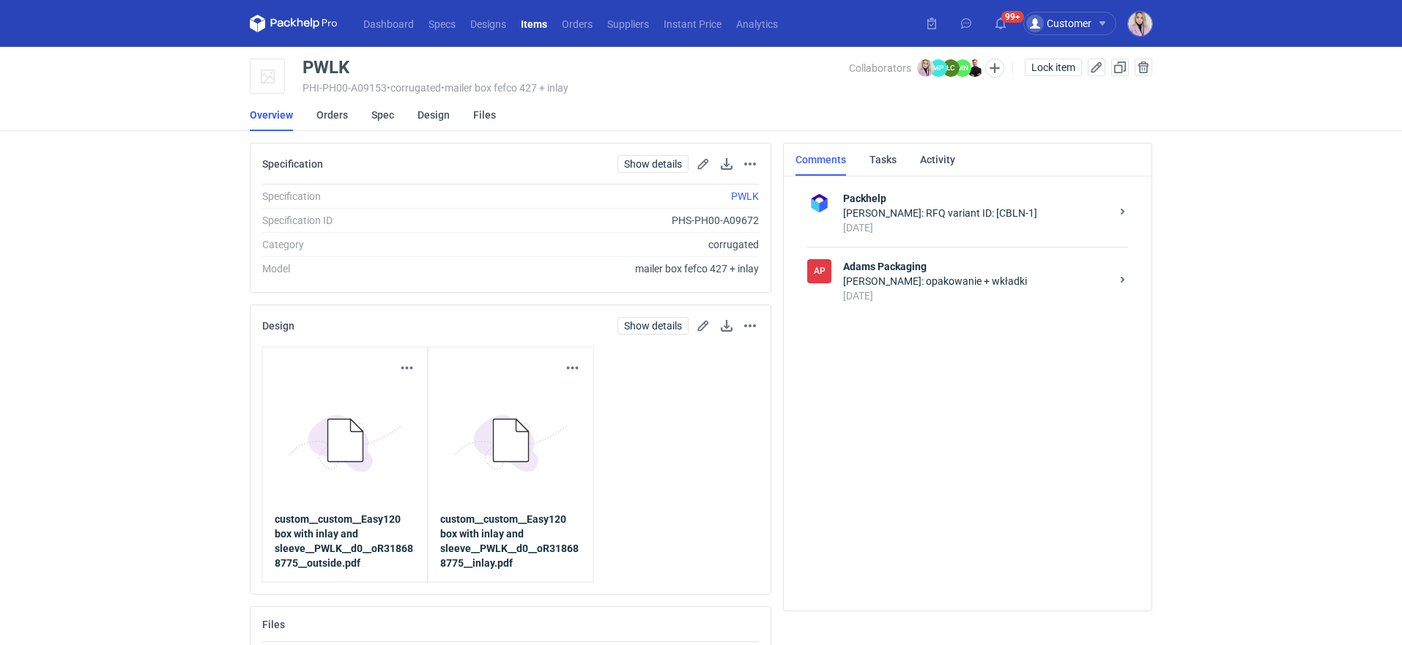
click at [978, 291] on div "8 days ago" at bounding box center [976, 296] width 267 height 15
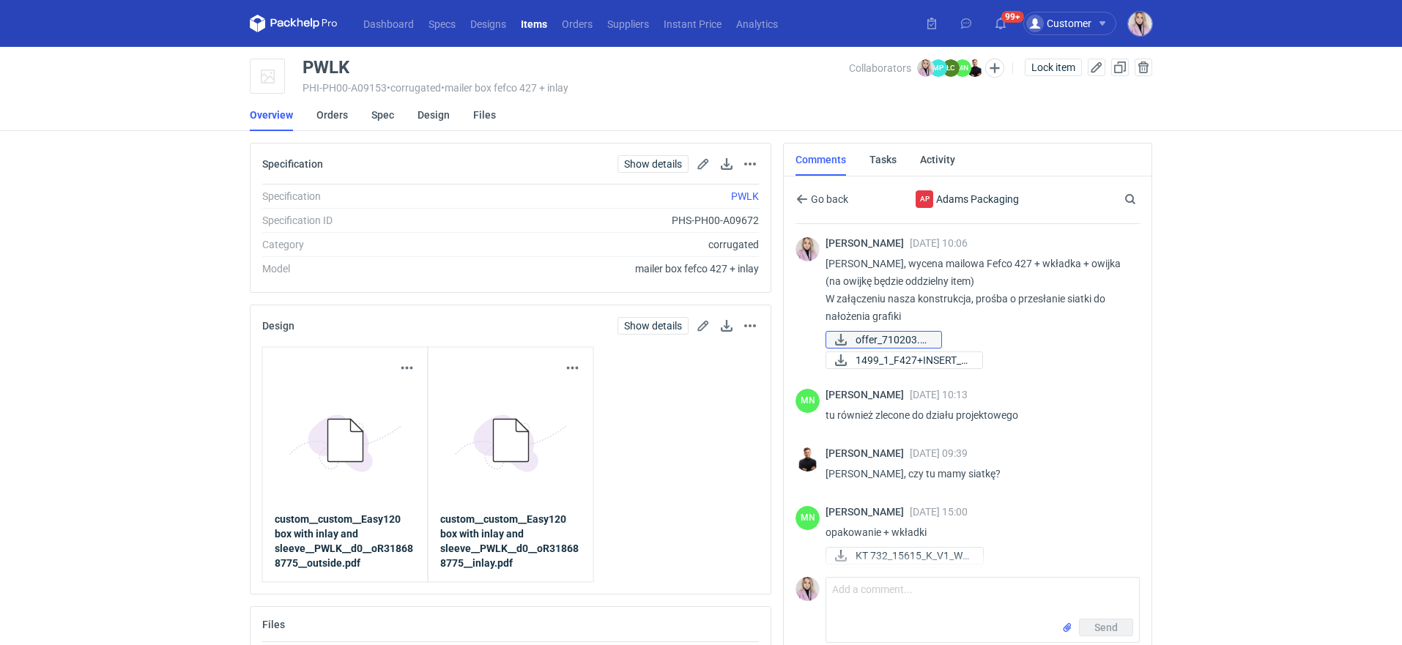
click at [883, 336] on span "offer_710203.pdf" at bounding box center [892, 340] width 74 height 16
click at [329, 65] on div "PWLK" at bounding box center [325, 68] width 47 height 18
copy div "PWLK"
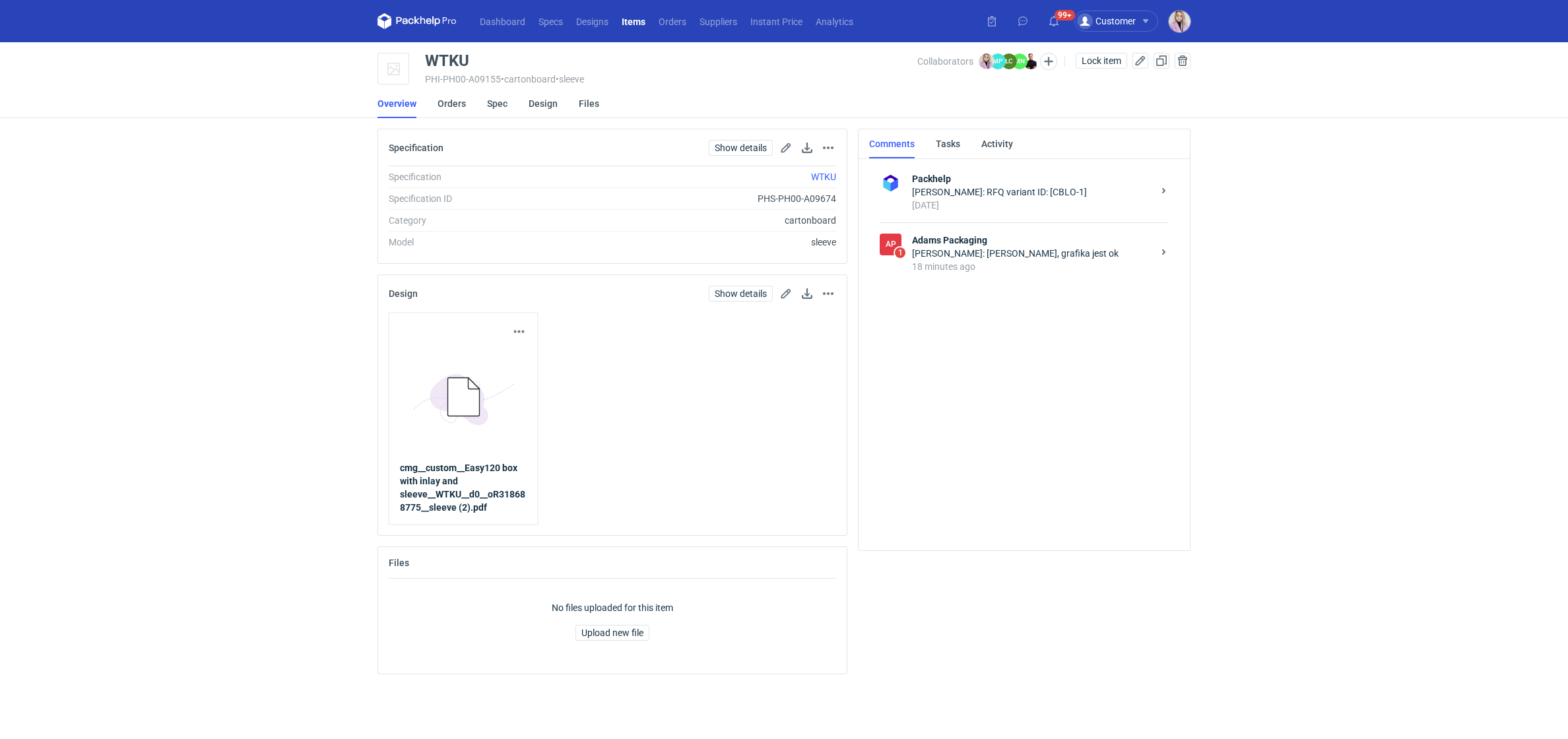
click at [1036, 282] on div "AP 1 Adams Packaging Małgorzata Nowotna: Pani Klaudio, grafika jest ok 18 minut…" at bounding box center [1024, 253] width 289 height 61
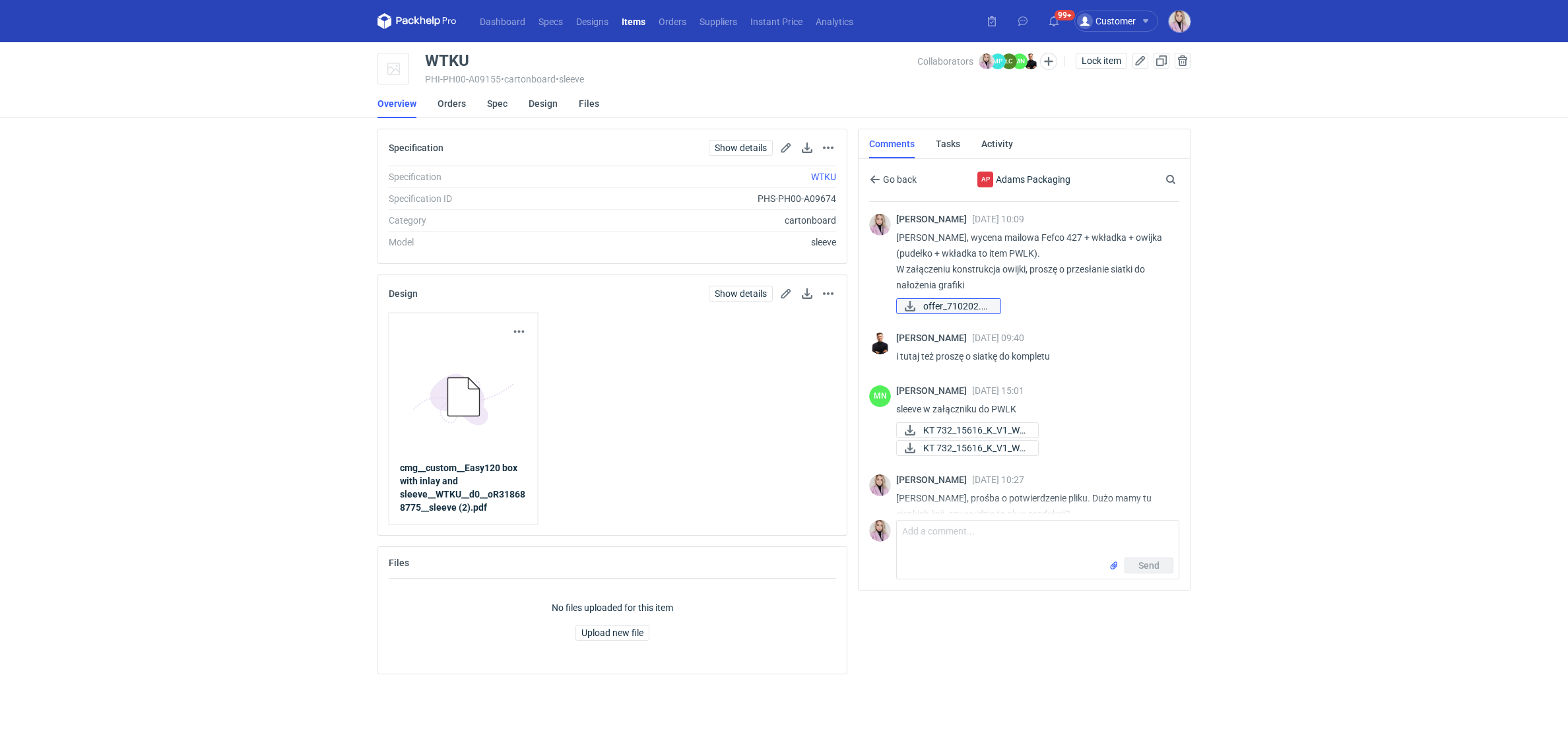
click at [972, 305] on span "offer_710202.pdf" at bounding box center [956, 306] width 67 height 14
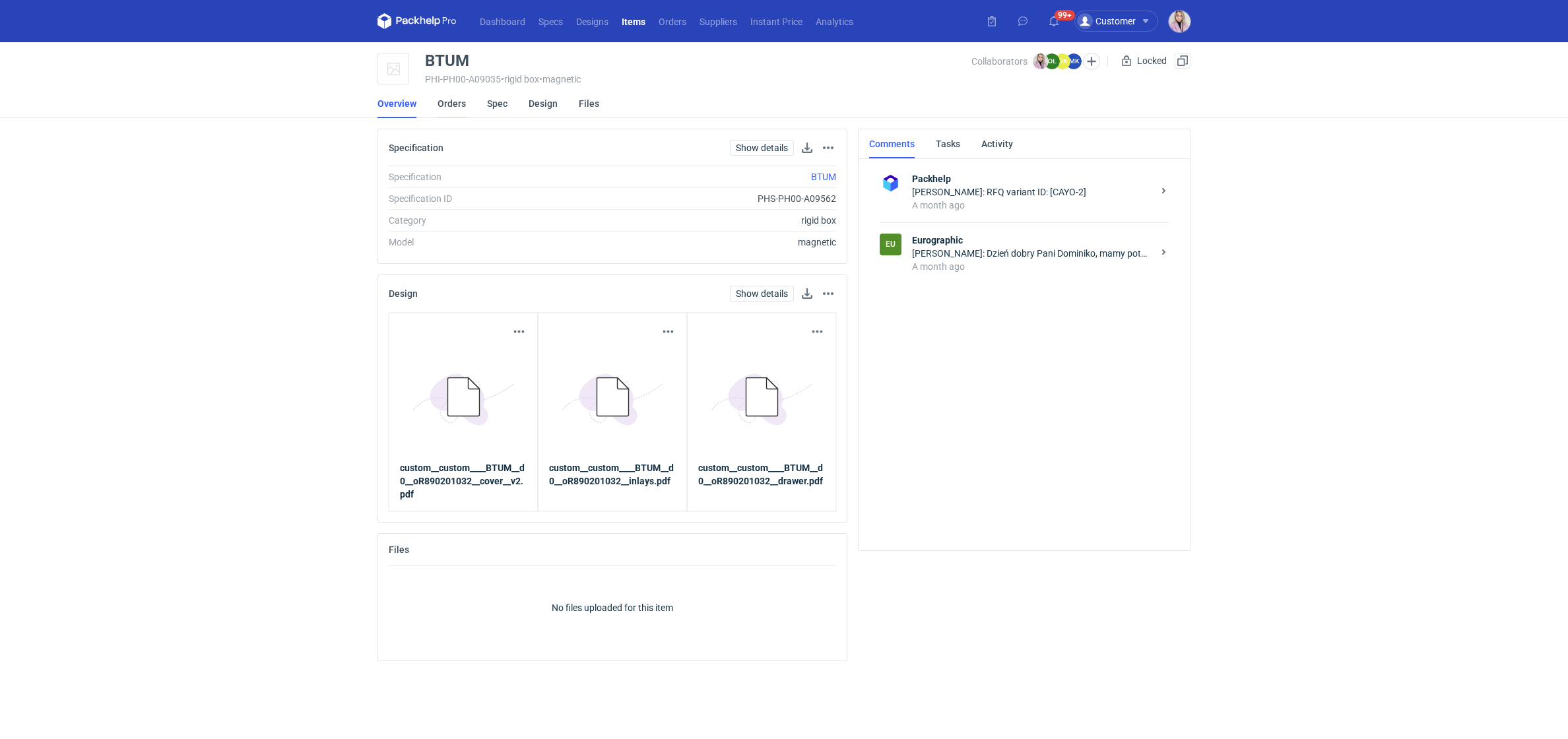
click at [445, 95] on link "Orders" at bounding box center [451, 104] width 28 height 29
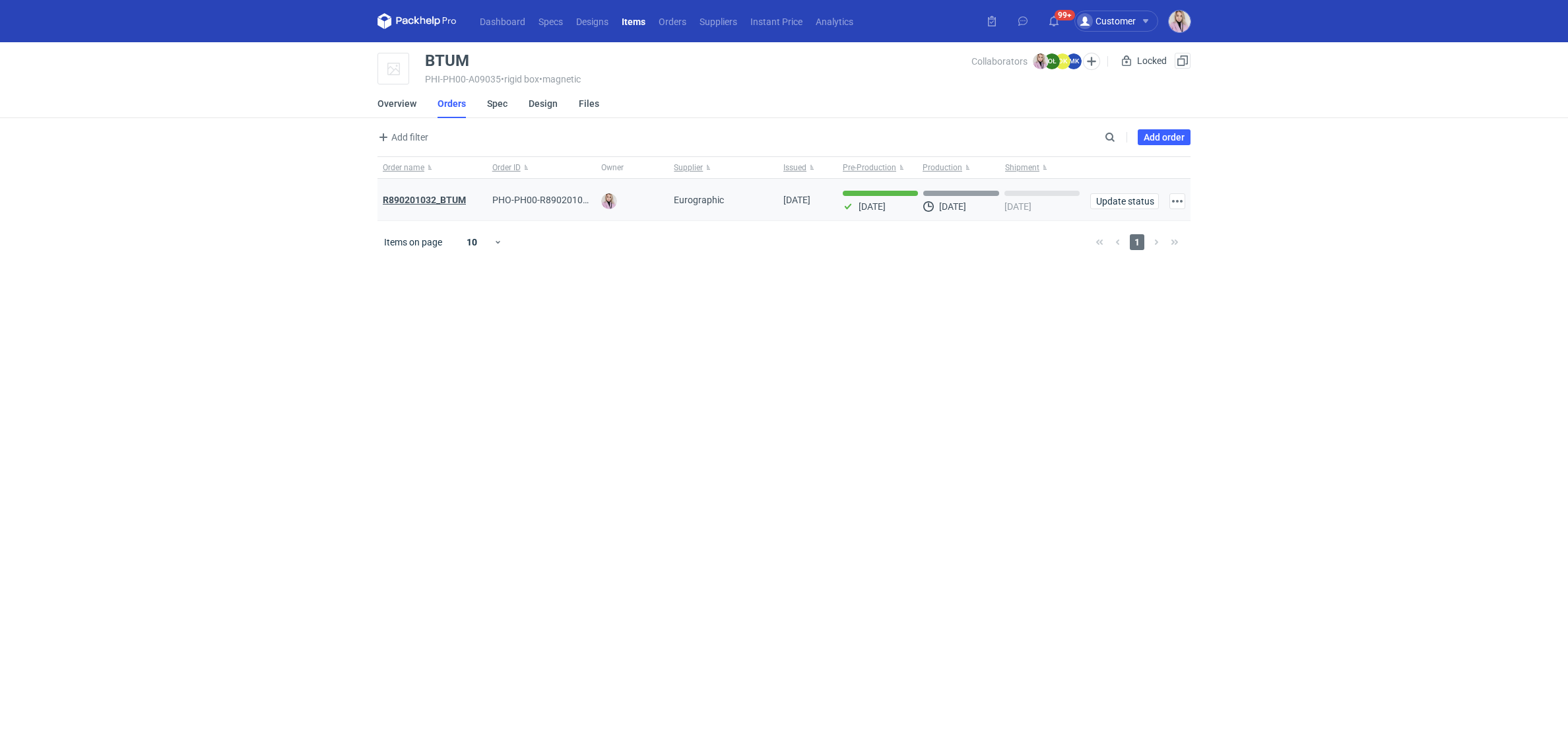
click at [424, 196] on strong "R890201032_BTUM" at bounding box center [424, 200] width 83 height 11
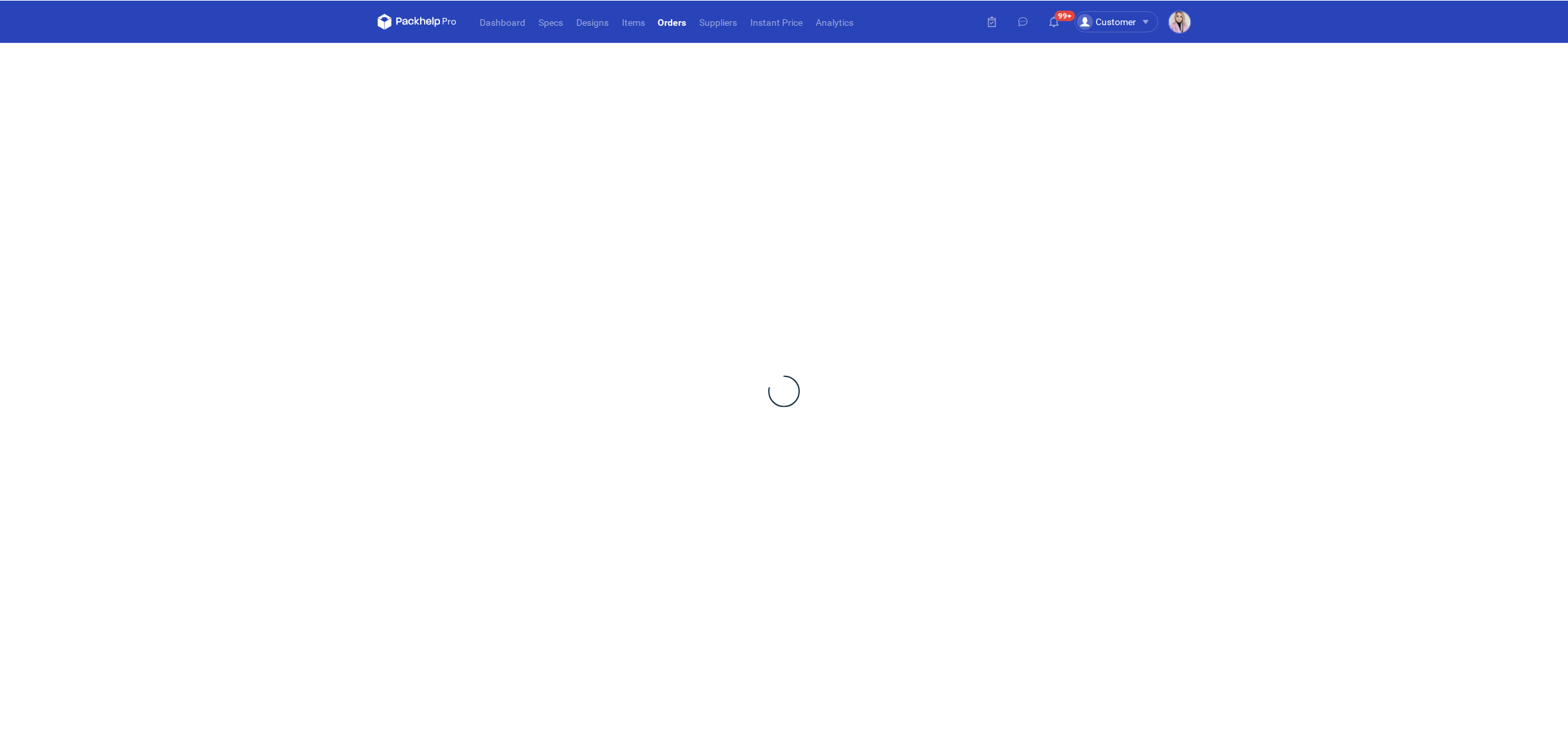
scroll to position [19, 0]
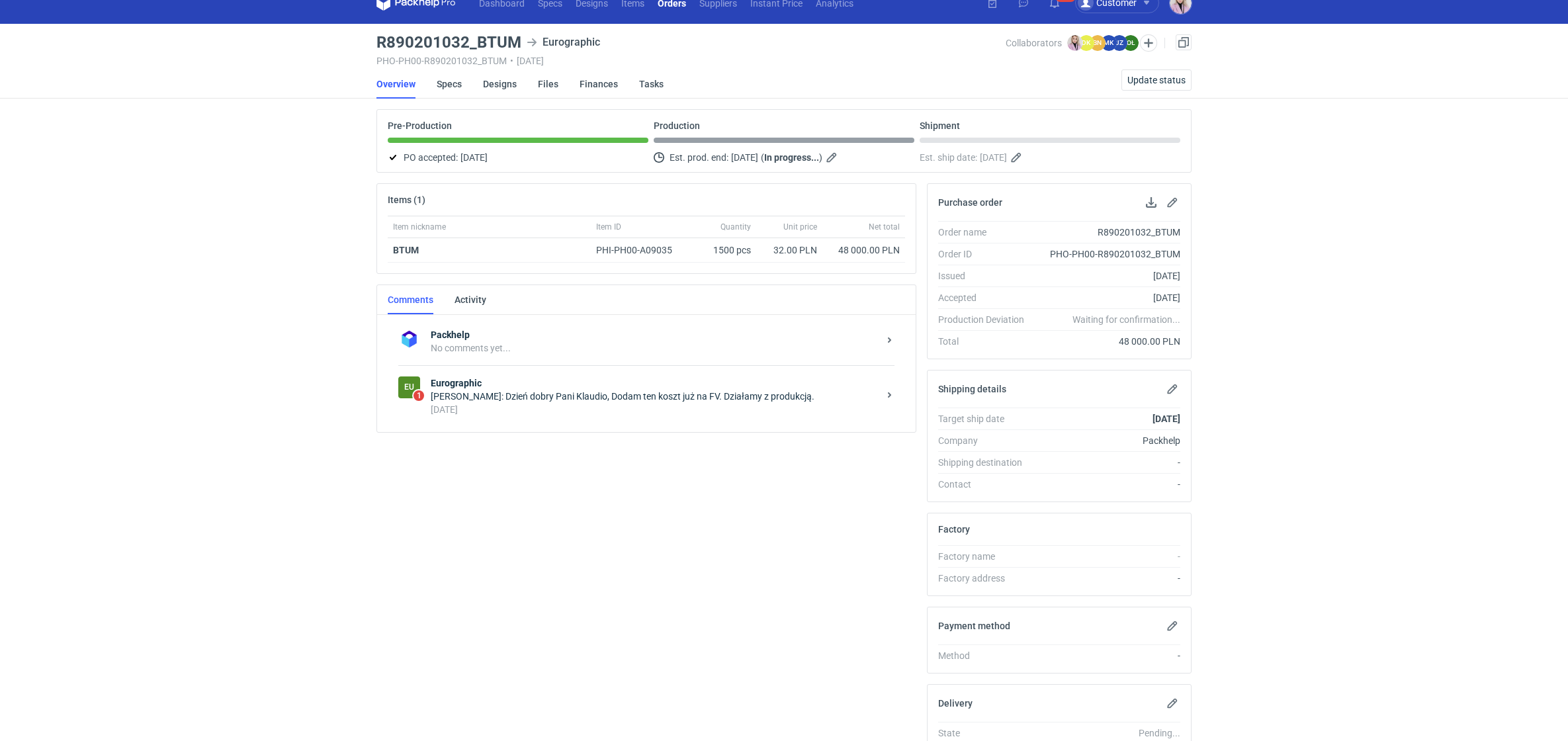
click at [500, 407] on div "[DATE]" at bounding box center [655, 409] width 448 height 14
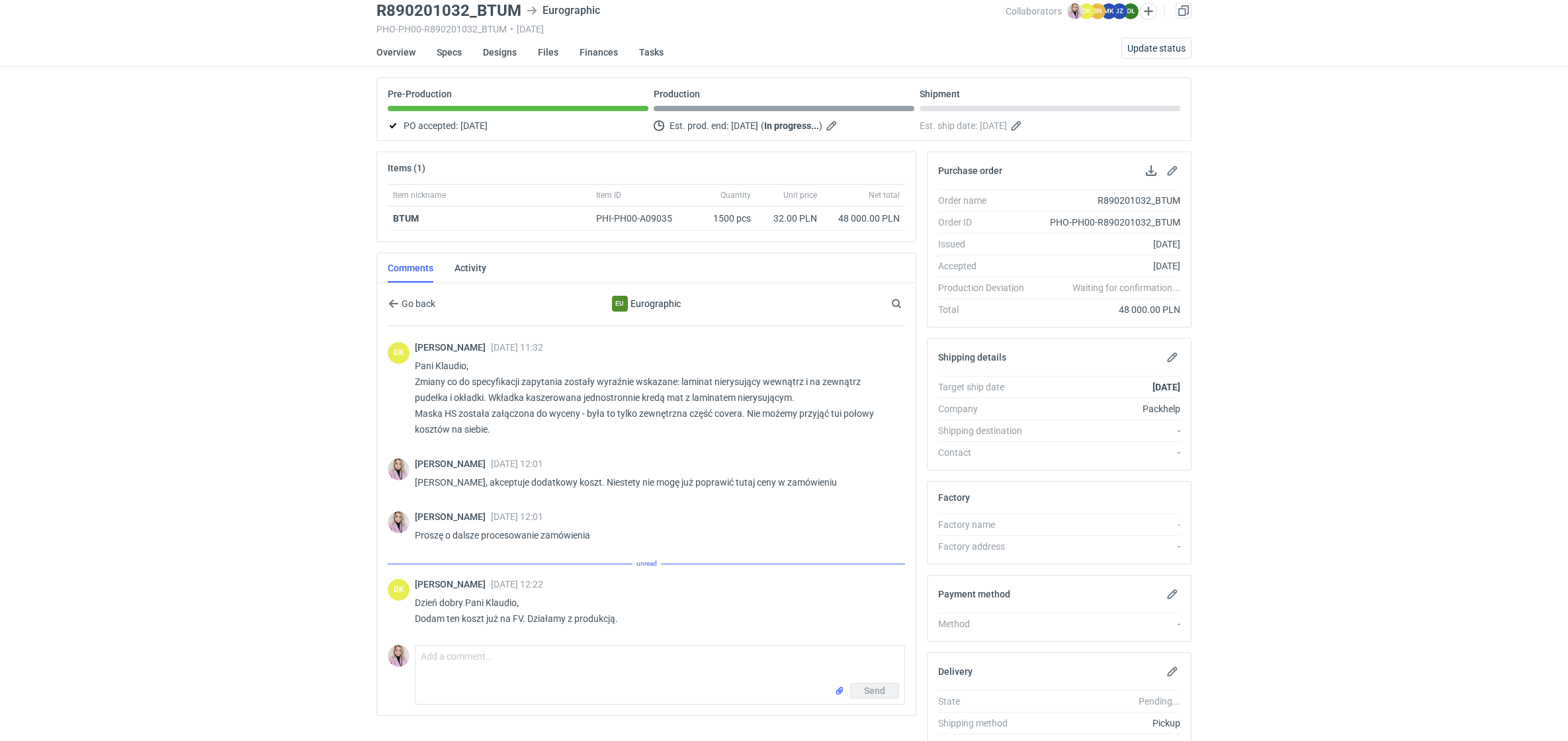
scroll to position [394, 0]
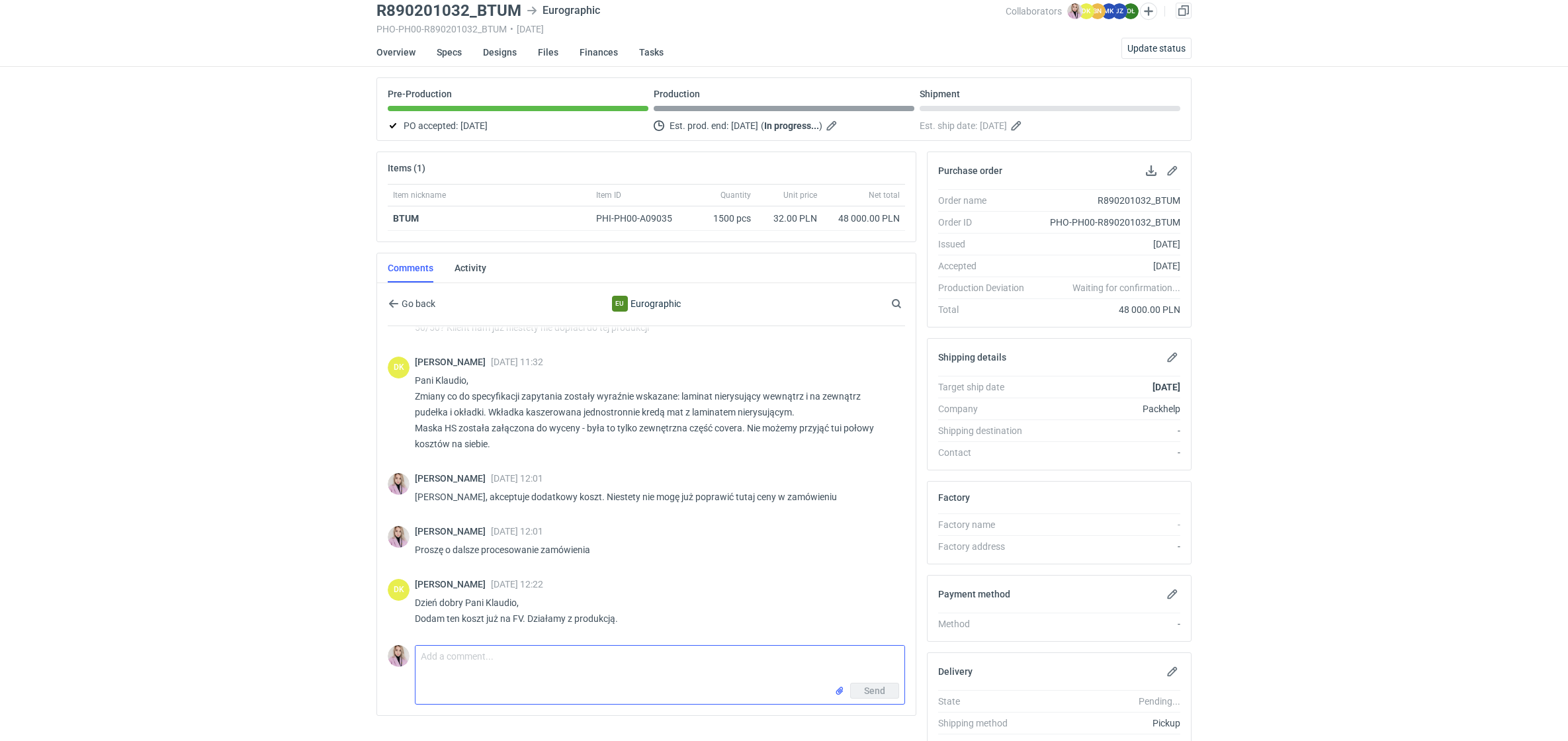
click at [484, 650] on textarea "Comment message" at bounding box center [659, 664] width 489 height 37
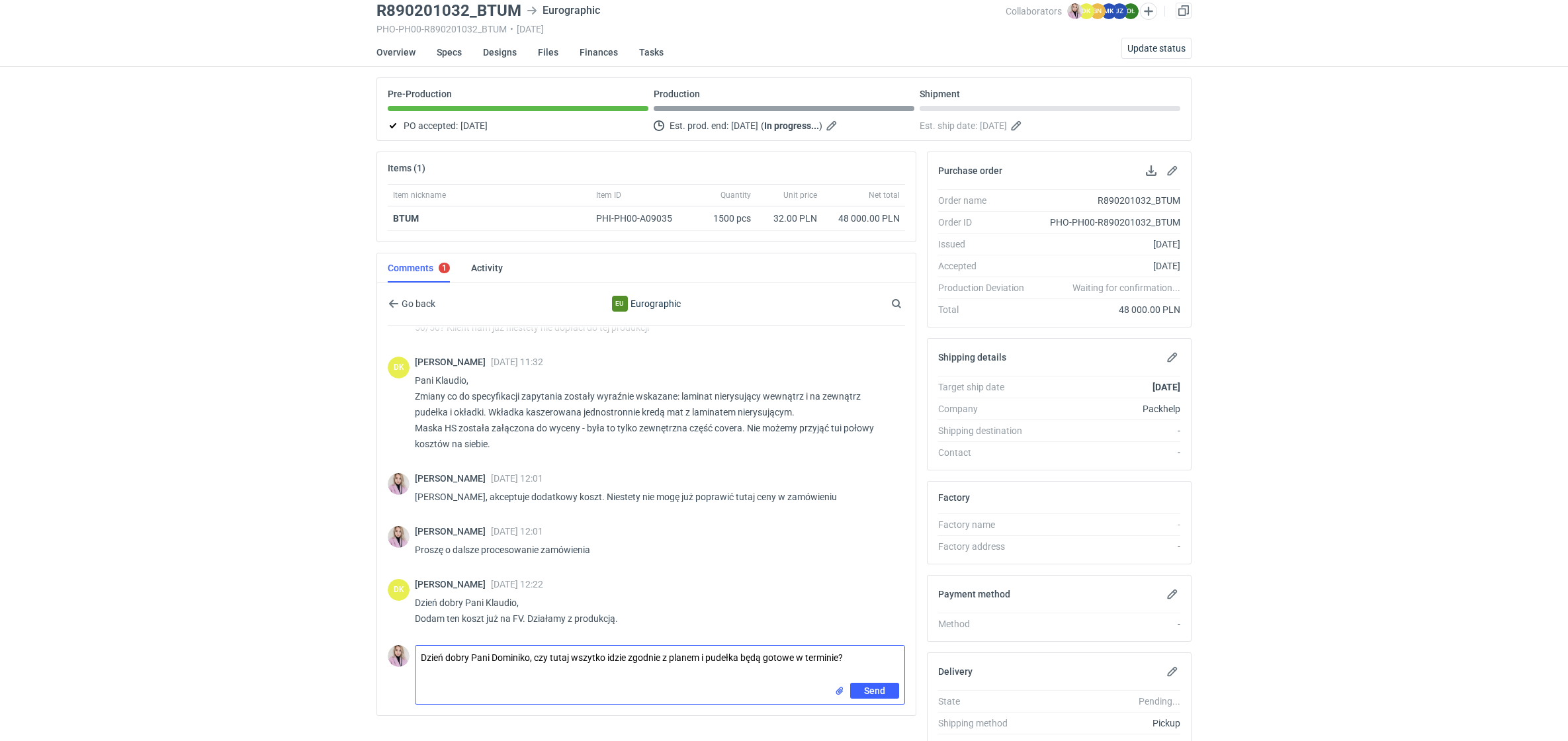
type textarea "Dzień dobry Pani Dominiko, czy tutaj wszytko idzie zgodnie z planem i pudełka b…"
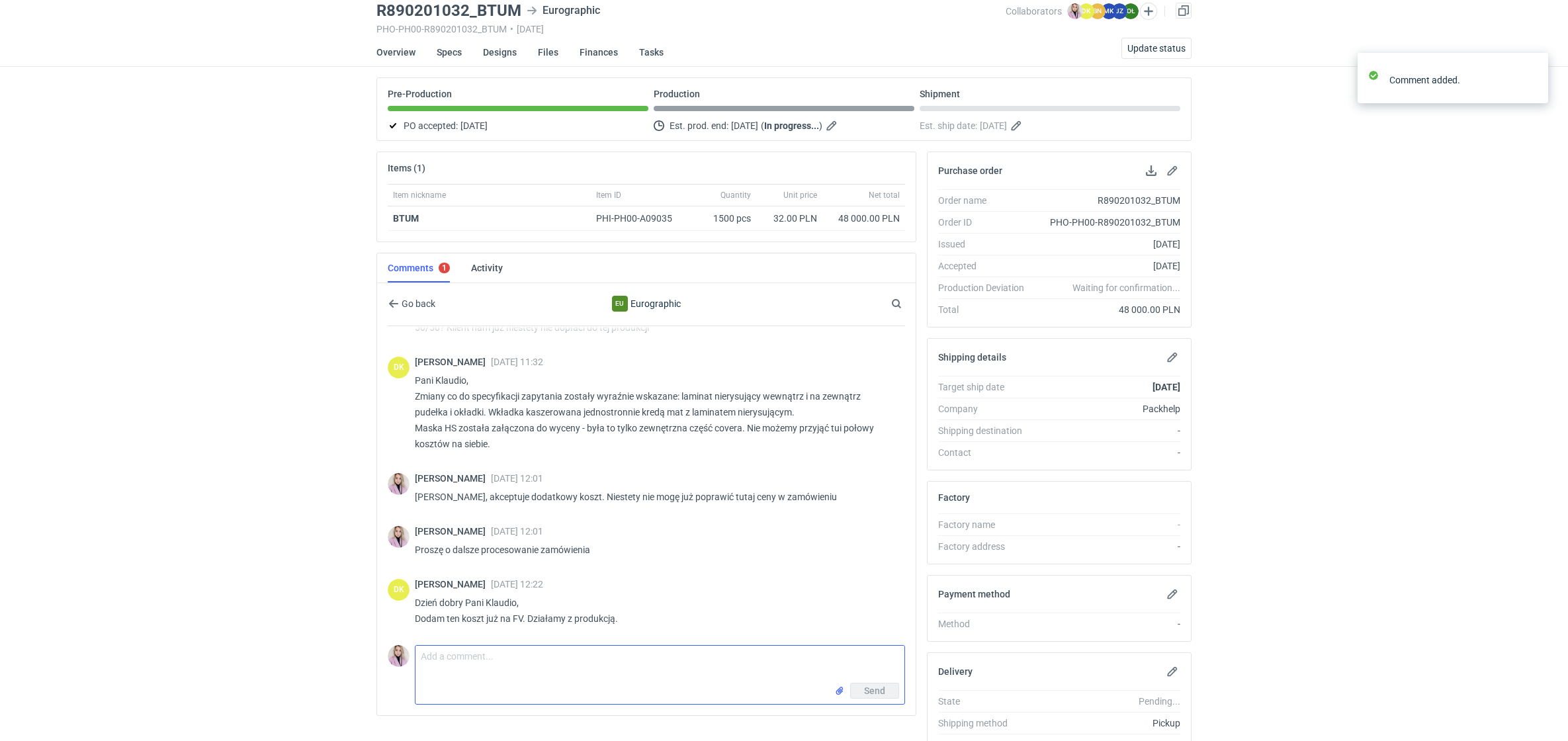
scroll to position [453, 0]
